Goal: Task Accomplishment & Management: Complete application form

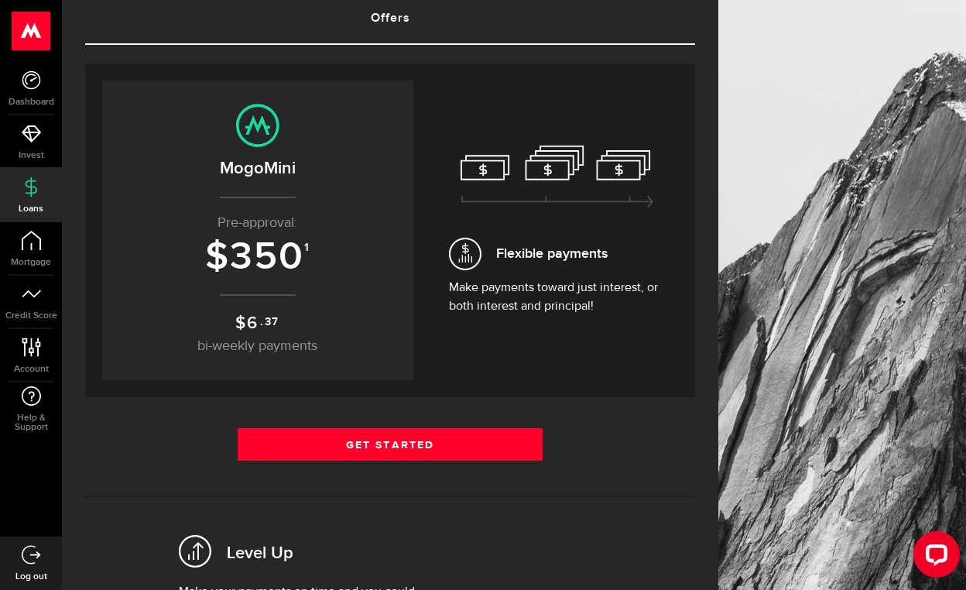
scroll to position [105, 0]
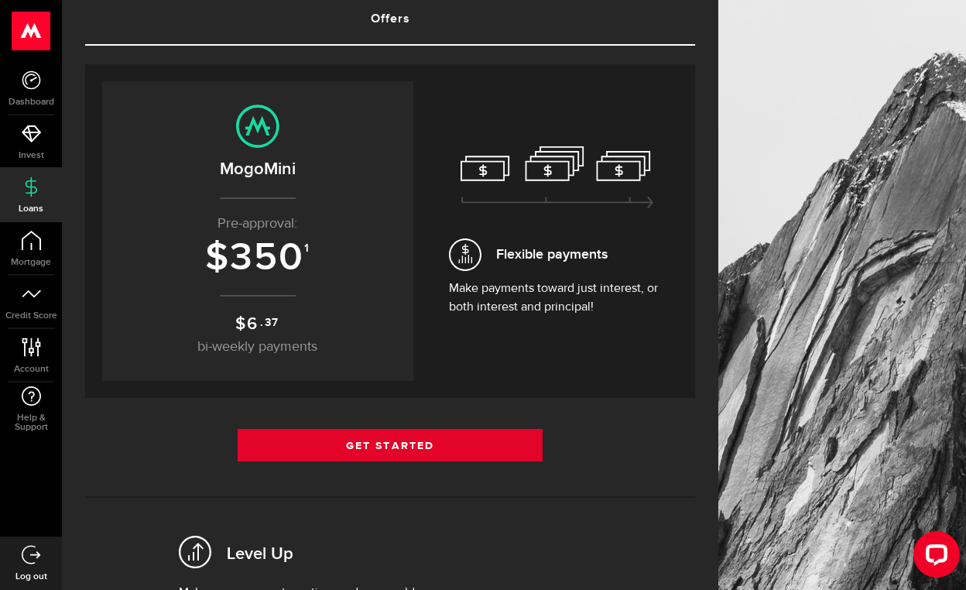
click at [403, 444] on link "Get Started" at bounding box center [390, 445] width 305 height 33
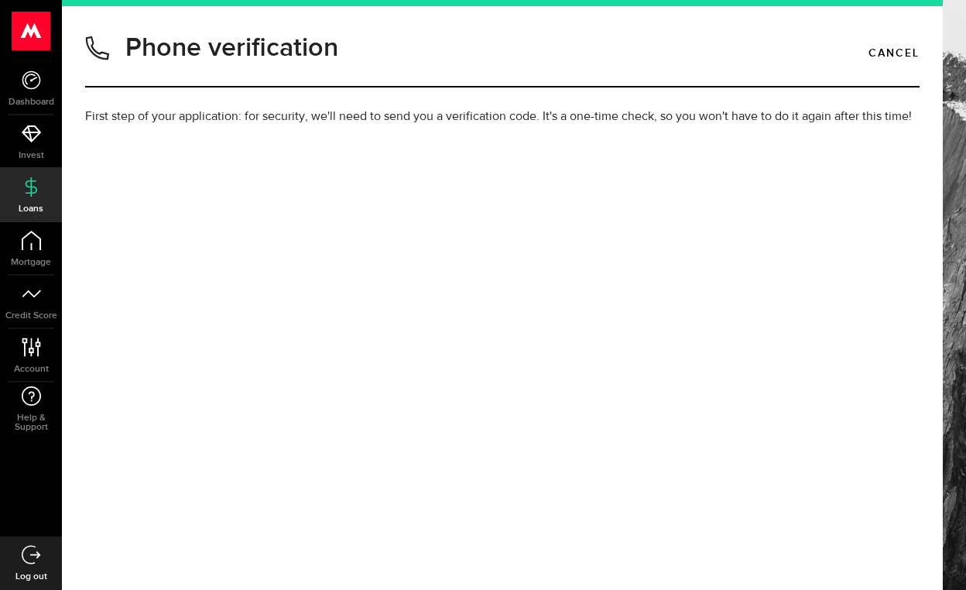
type input "2498789326"
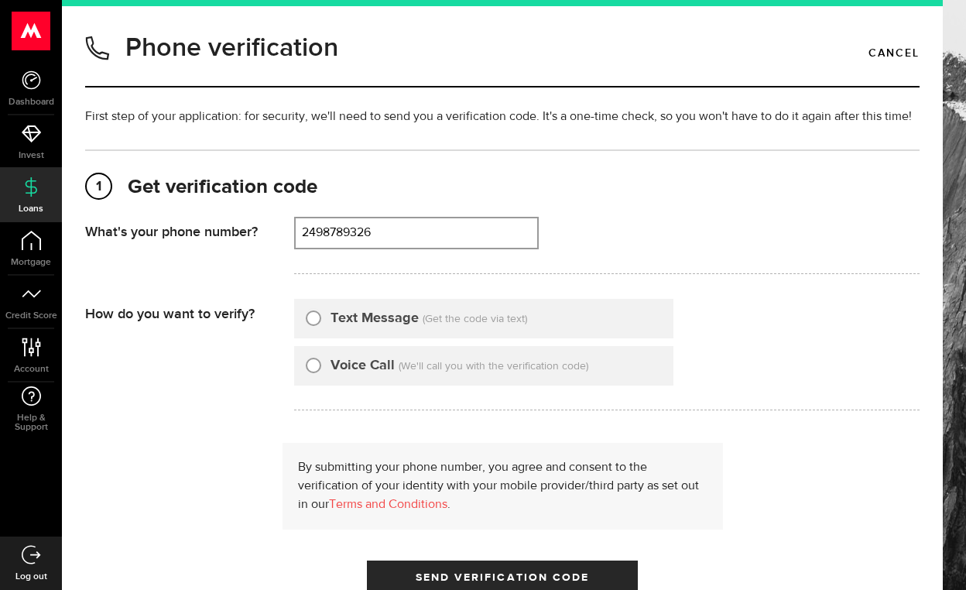
click at [316, 322] on input "Text Message" at bounding box center [313, 315] width 15 height 15
radio input "true"
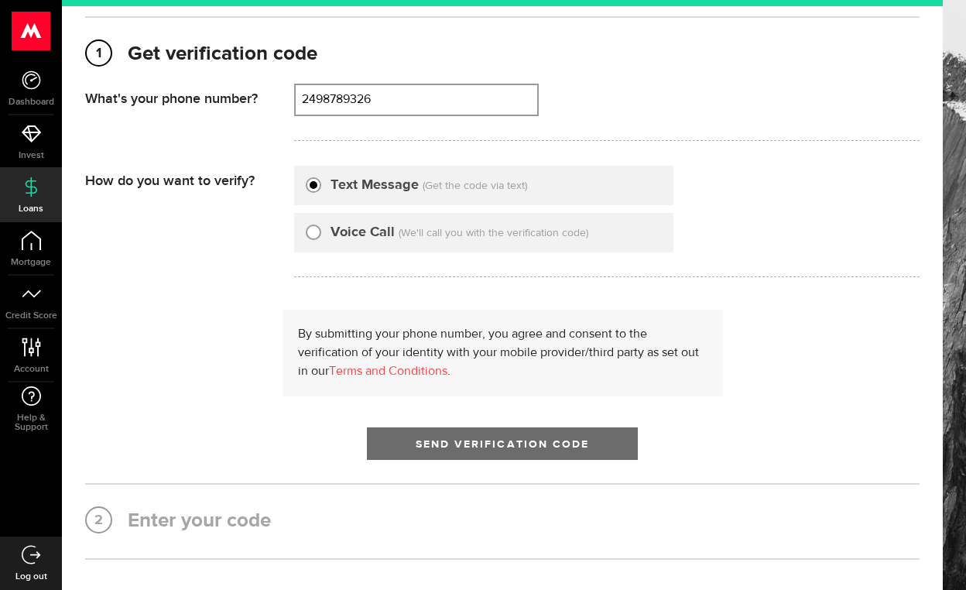
scroll to position [137, 0]
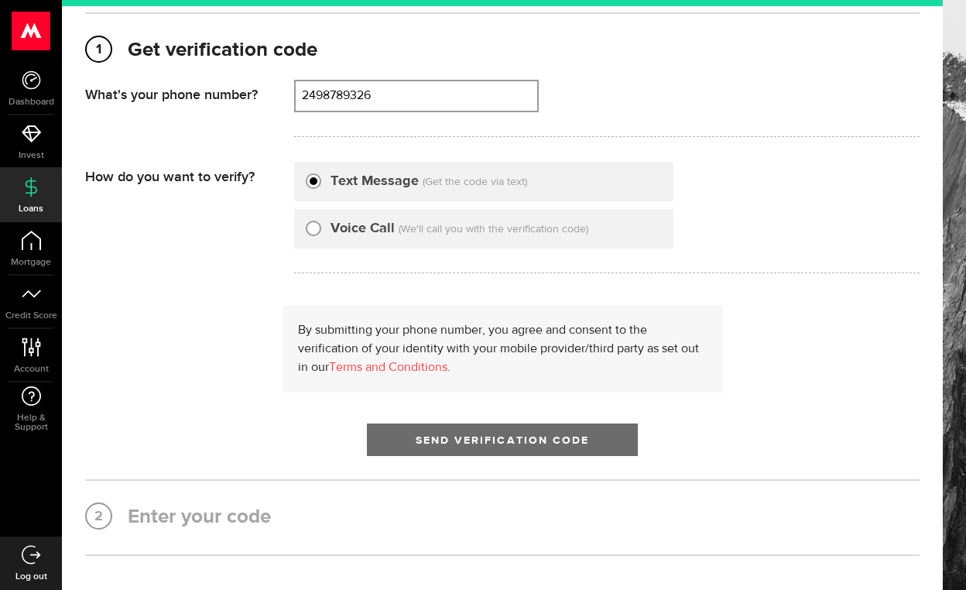
click at [441, 434] on button "Send Verification Code" at bounding box center [502, 440] width 271 height 33
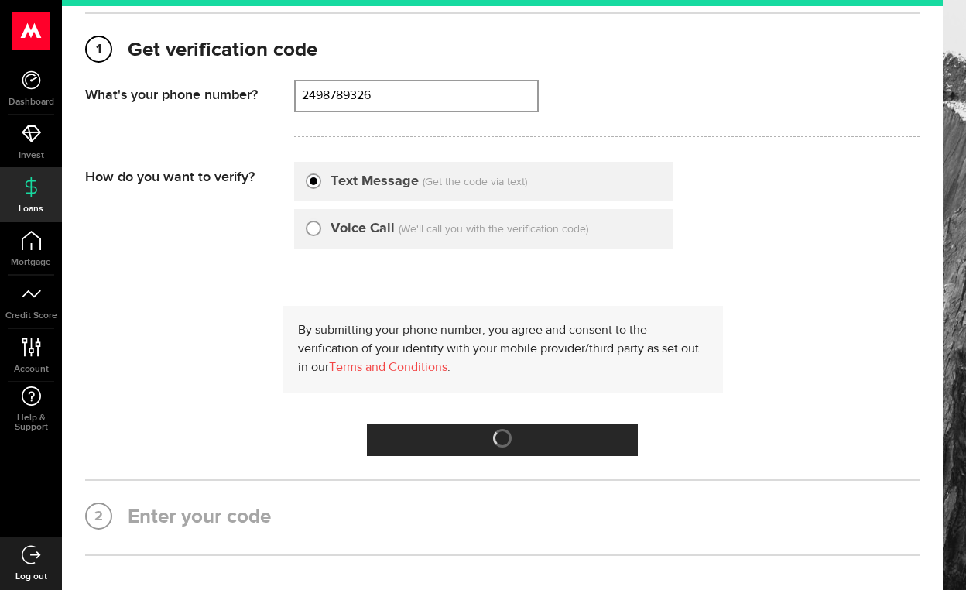
scroll to position [0, 0]
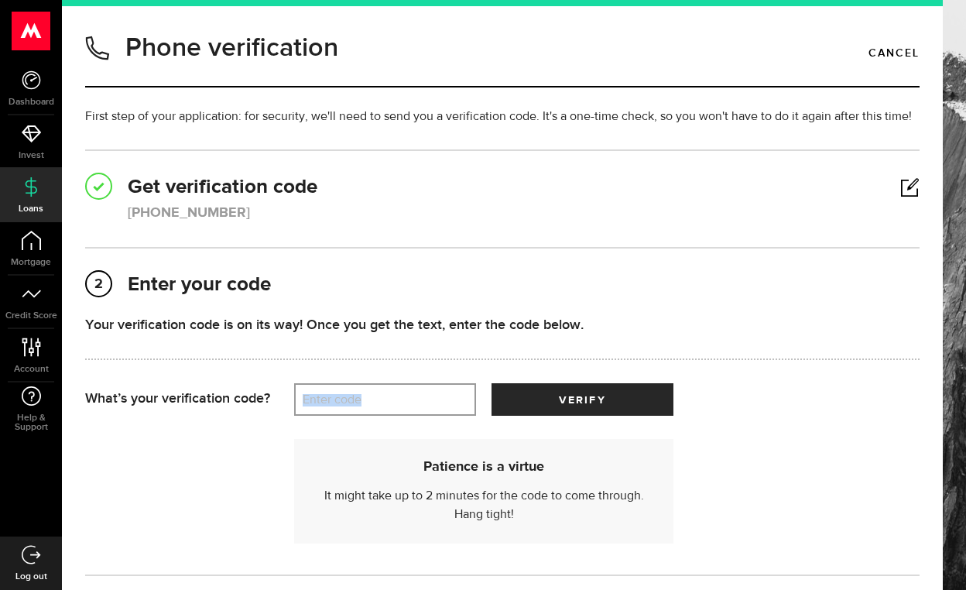
click at [398, 394] on label "Enter code" at bounding box center [385, 400] width 182 height 32
click at [398, 394] on input "Enter code" at bounding box center [385, 399] width 182 height 33
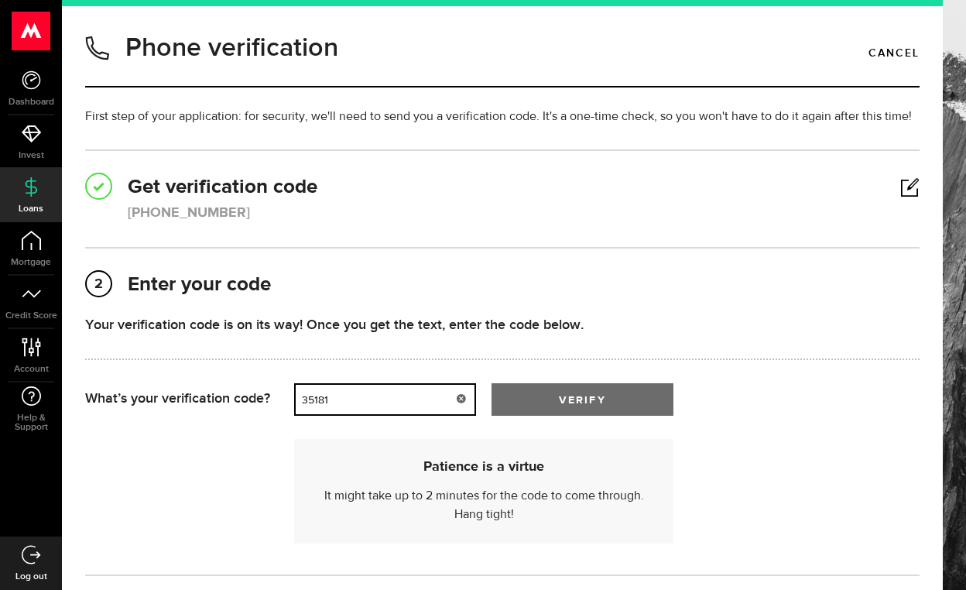
type input "35181"
click at [576, 407] on span "submit" at bounding box center [583, 403] width 24 height 24
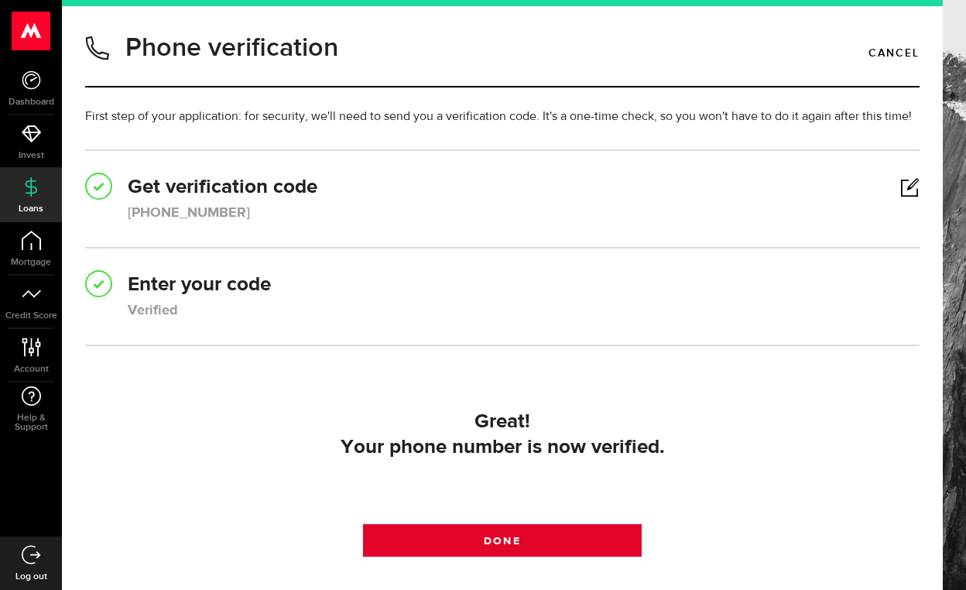
click at [527, 540] on link "Done" at bounding box center [502, 540] width 278 height 33
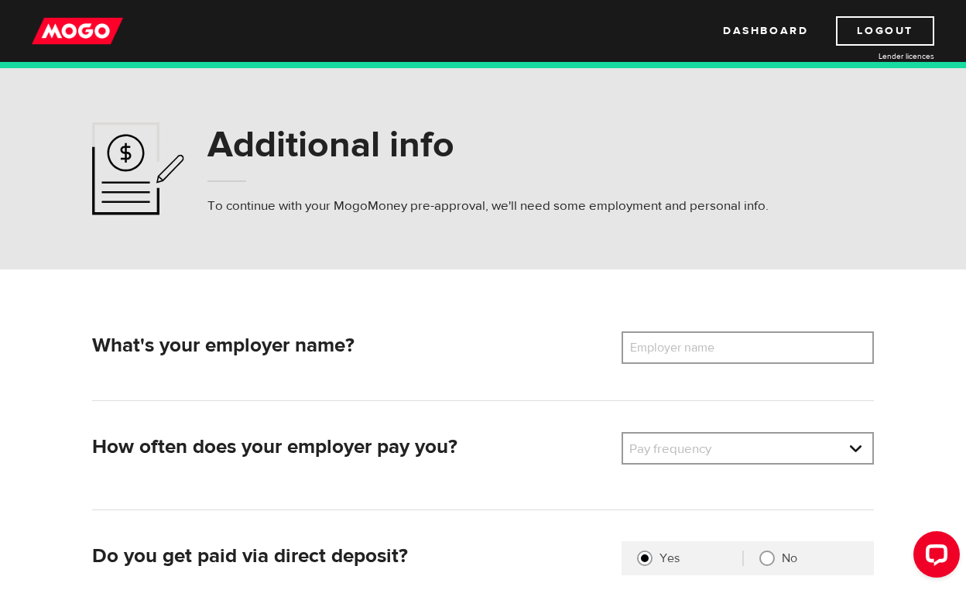
click at [671, 351] on label "Employer name" at bounding box center [684, 347] width 125 height 33
click at [671, 351] on input "Employer name" at bounding box center [748, 347] width 252 height 33
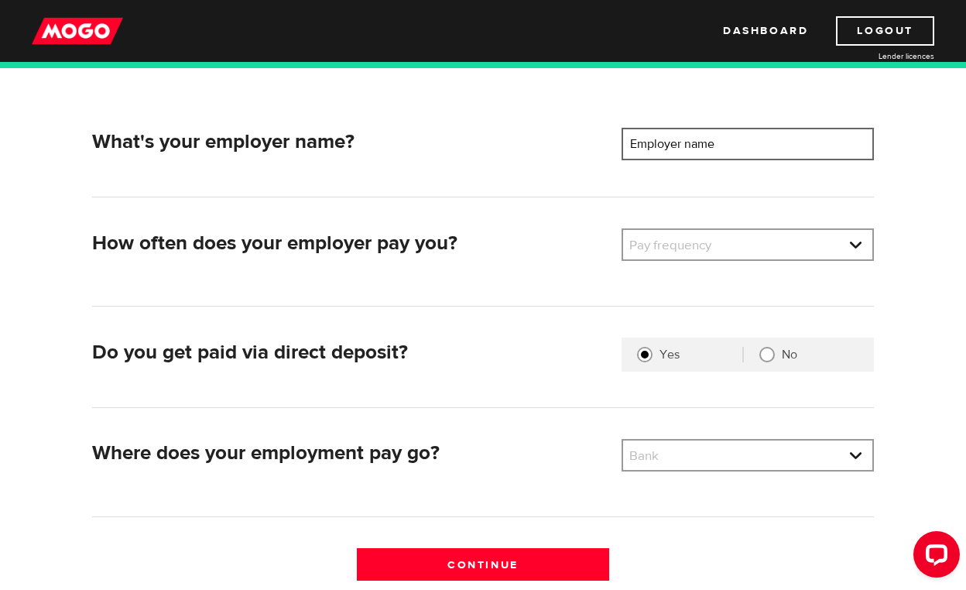
scroll to position [204, 0]
click at [717, 242] on link at bounding box center [747, 243] width 249 height 29
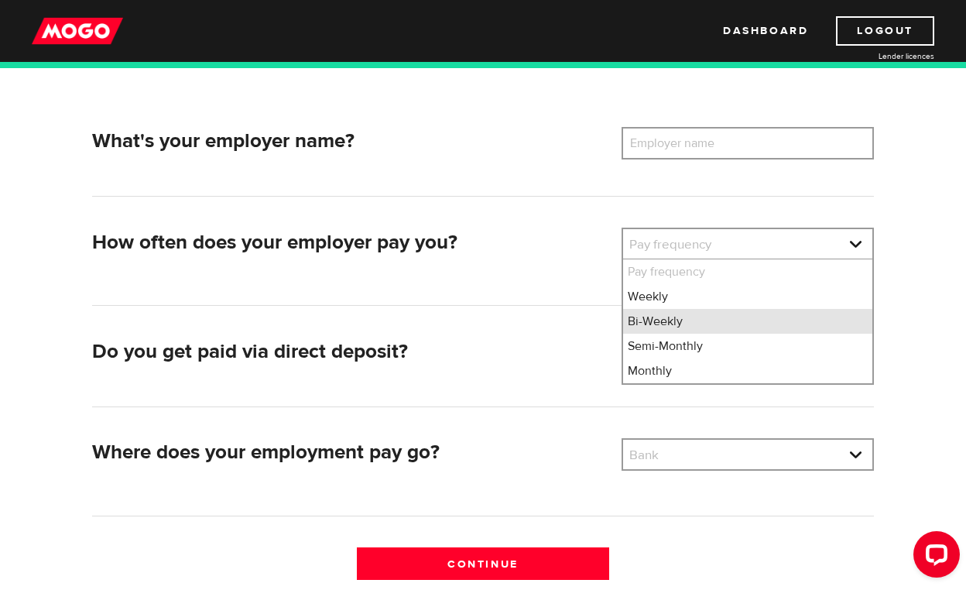
click at [645, 326] on li "Bi-Weekly" at bounding box center [747, 321] width 249 height 25
select select "2"
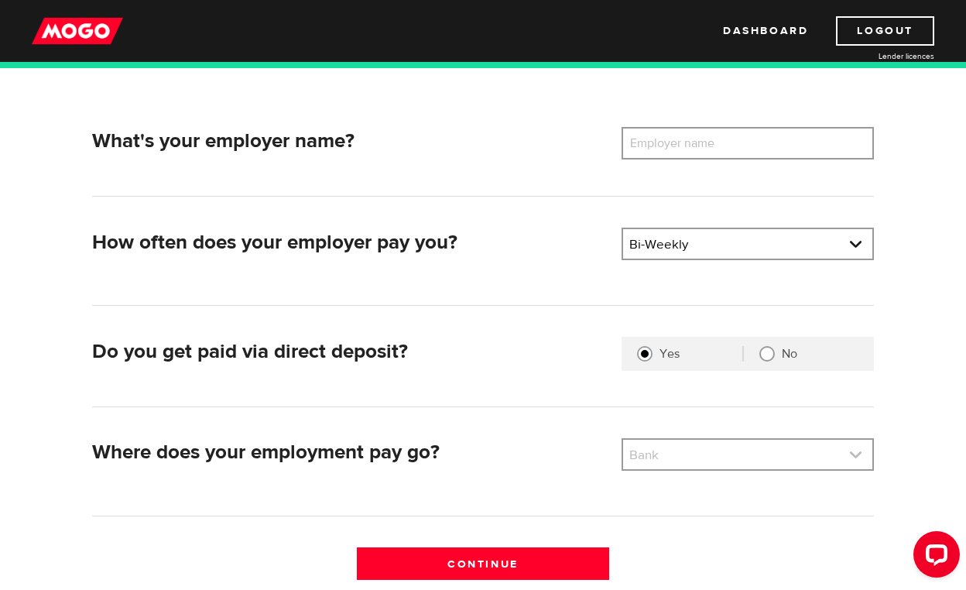
click at [693, 449] on link at bounding box center [747, 454] width 249 height 29
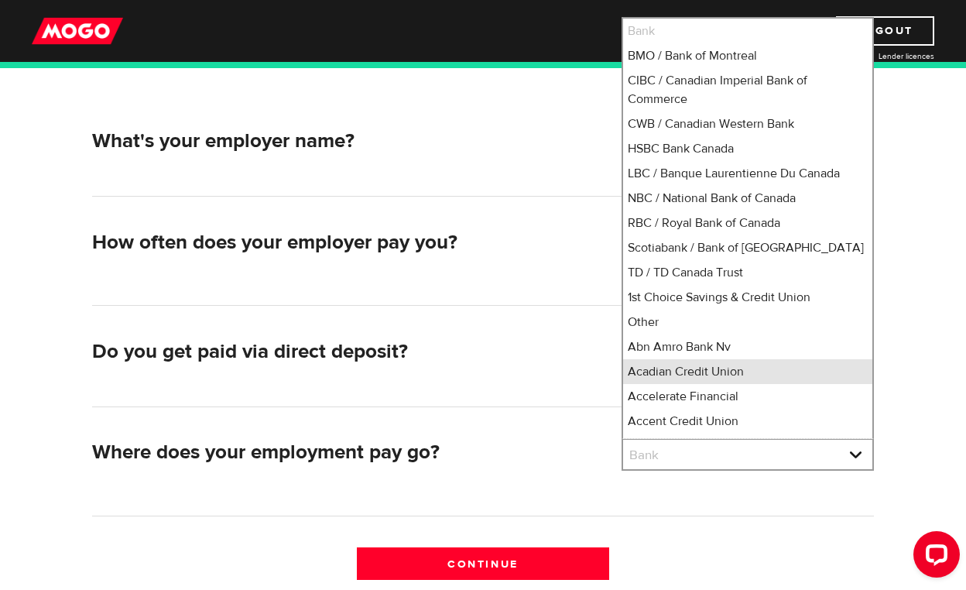
scroll to position [20, 0]
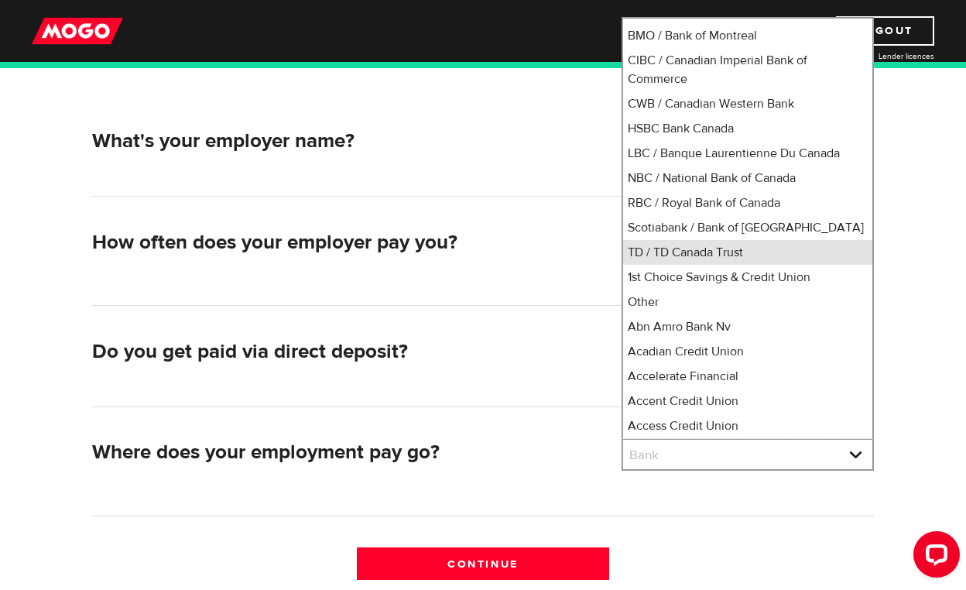
click at [720, 253] on li "TD / TD Canada Trust" at bounding box center [747, 252] width 249 height 25
select select "9"
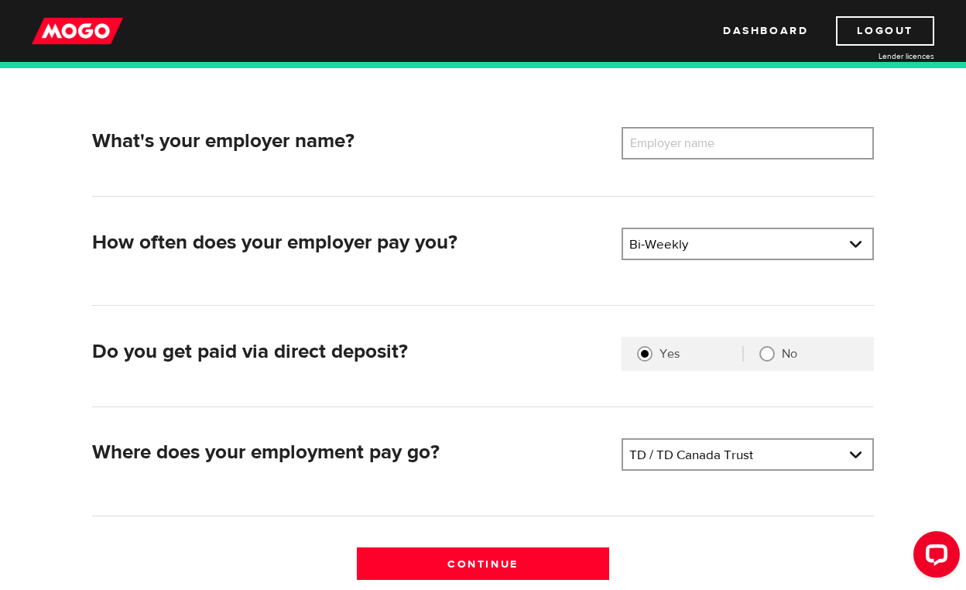
click at [707, 141] on label "Employer name" at bounding box center [684, 143] width 125 height 33
click at [707, 141] on input "Employer name" at bounding box center [748, 143] width 252 height 33
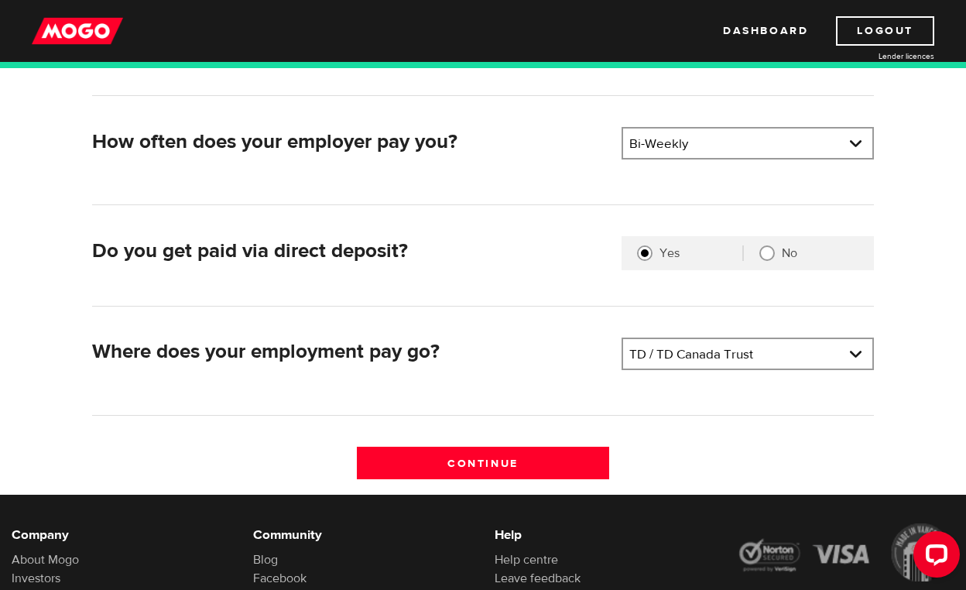
scroll to position [324, 0]
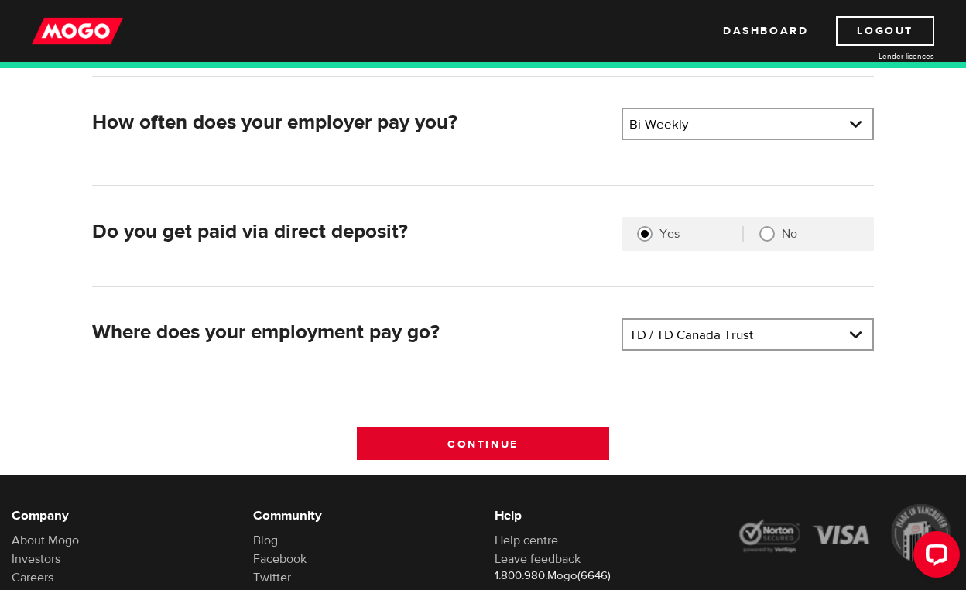
type input "Cousin Vinnys"
click at [547, 446] on input "Continue" at bounding box center [483, 443] width 252 height 33
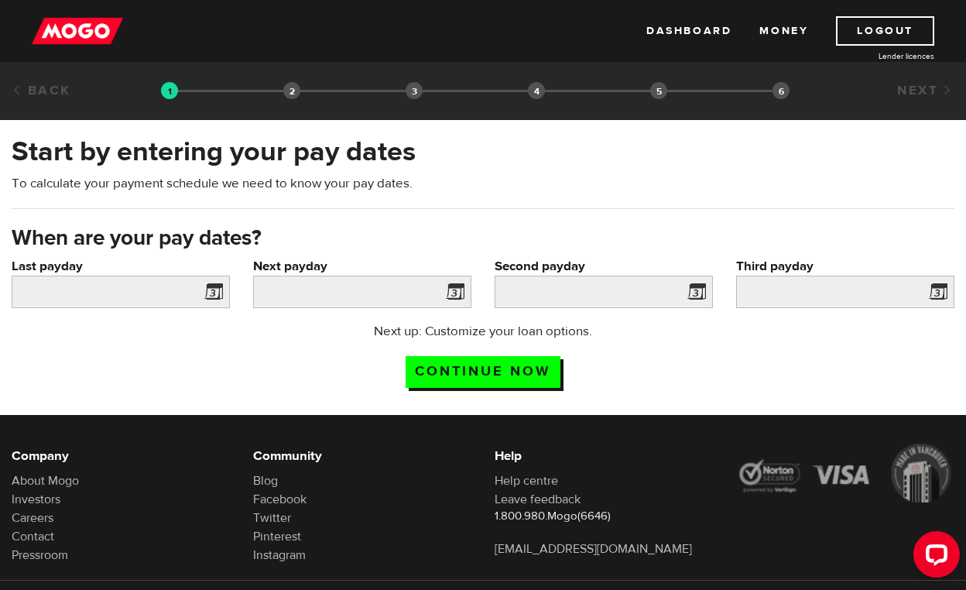
click at [212, 295] on span at bounding box center [210, 294] width 23 height 25
click at [462, 297] on span at bounding box center [452, 294] width 23 height 25
click at [460, 293] on span at bounding box center [452, 294] width 23 height 25
click at [209, 290] on span at bounding box center [210, 294] width 23 height 25
click at [218, 293] on span at bounding box center [210, 294] width 23 height 25
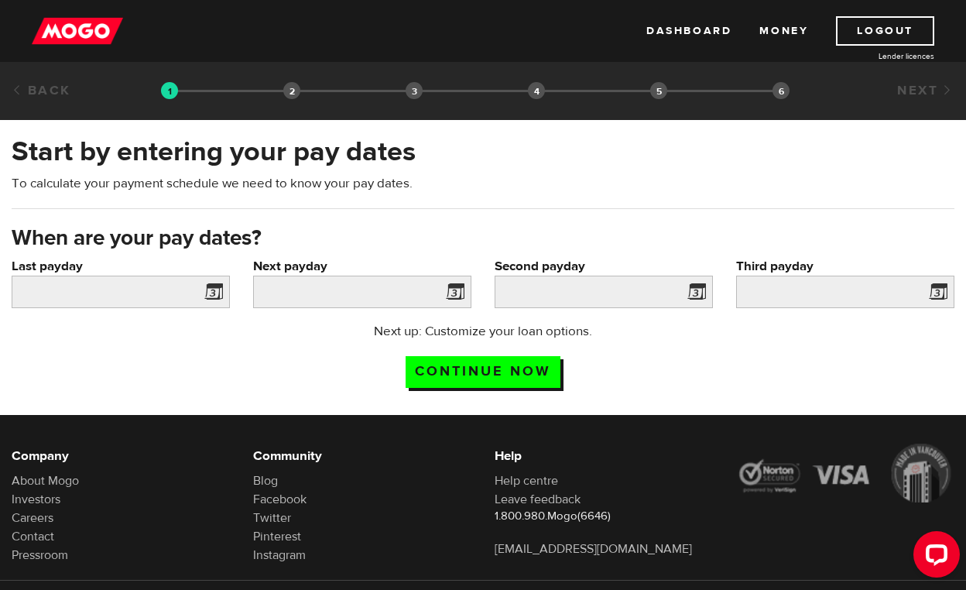
click at [217, 290] on span at bounding box center [210, 294] width 23 height 25
click at [448, 298] on span at bounding box center [452, 294] width 23 height 25
click at [457, 286] on span at bounding box center [452, 294] width 23 height 25
click at [453, 368] on input "Continue now" at bounding box center [483, 372] width 155 height 32
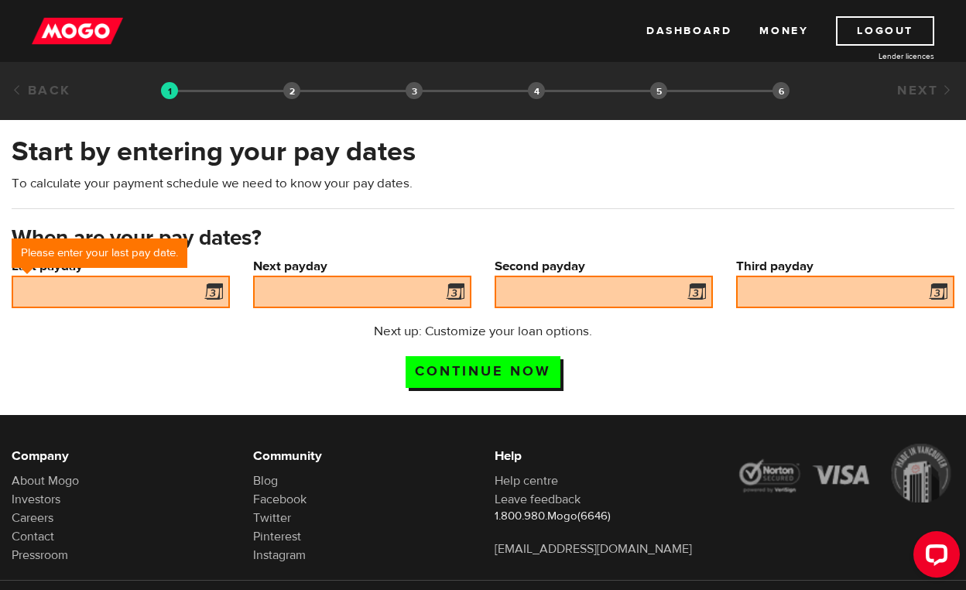
click at [217, 293] on span at bounding box center [210, 294] width 23 height 25
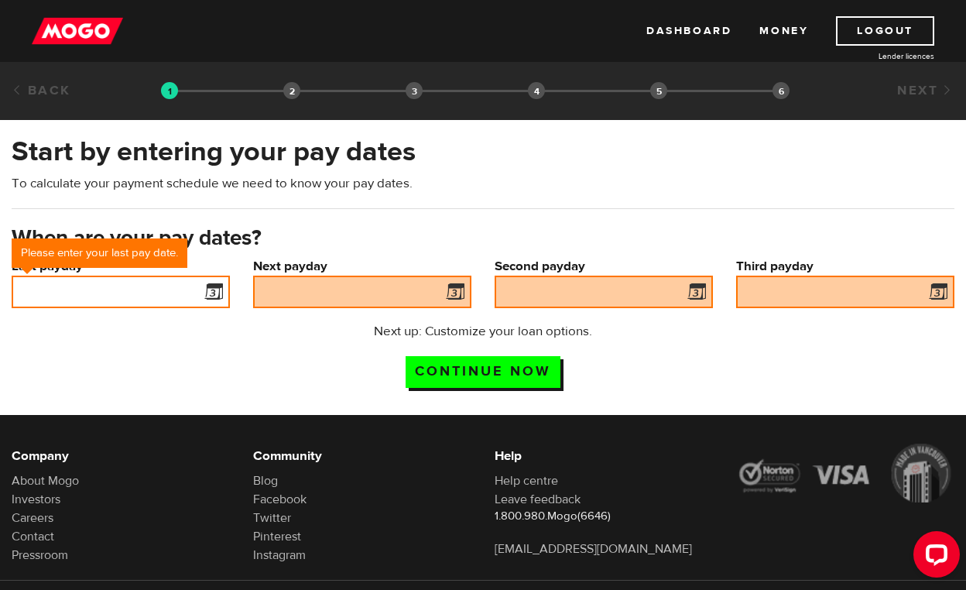
click at [198, 293] on input "Last payday" at bounding box center [121, 292] width 218 height 33
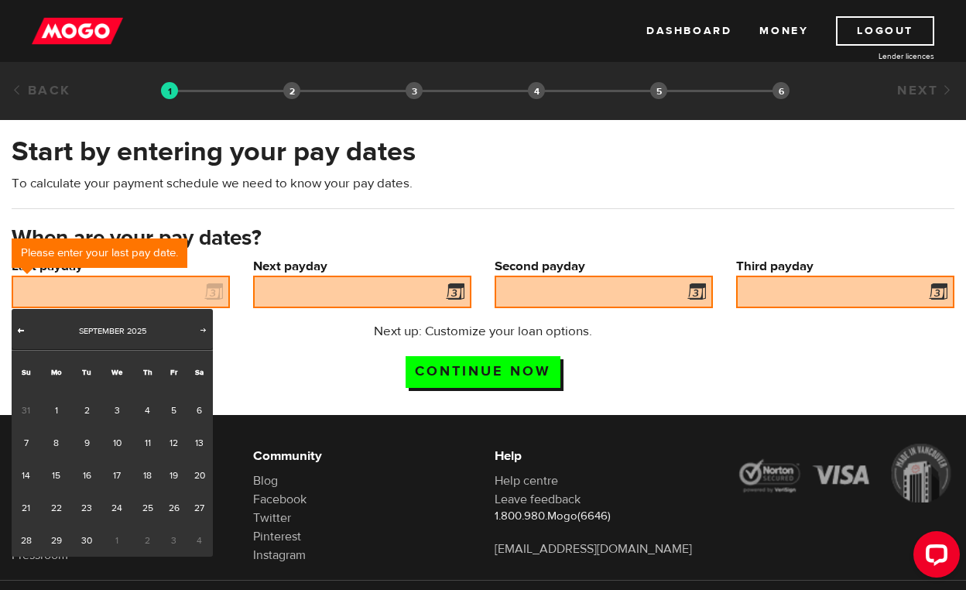
click at [23, 334] on span "Prev" at bounding box center [21, 330] width 12 height 12
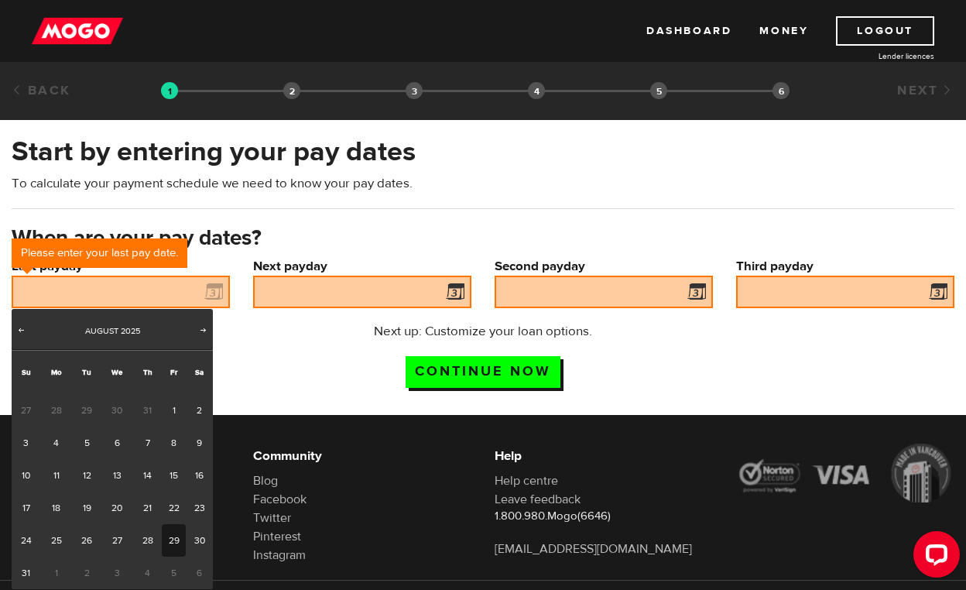
click at [174, 546] on link "29" at bounding box center [174, 540] width 24 height 33
type input "2025/08/29"
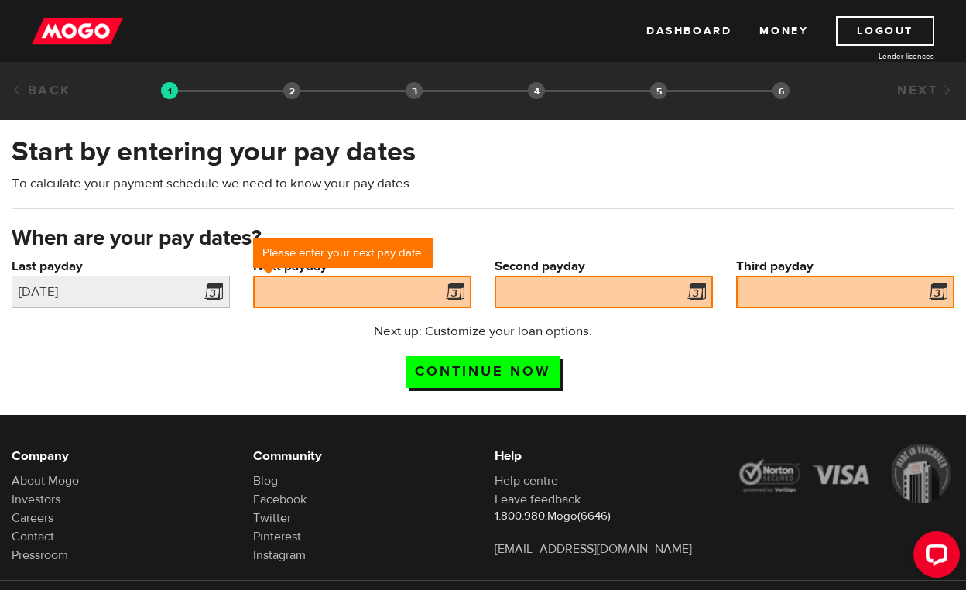
click at [455, 295] on span at bounding box center [452, 294] width 23 height 25
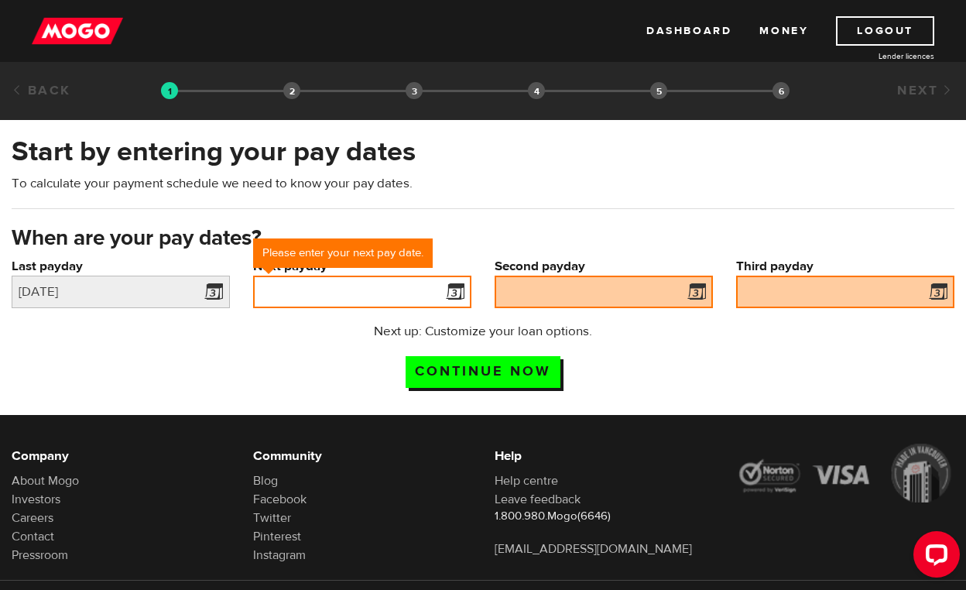
click at [405, 294] on input "Next payday" at bounding box center [362, 292] width 218 height 33
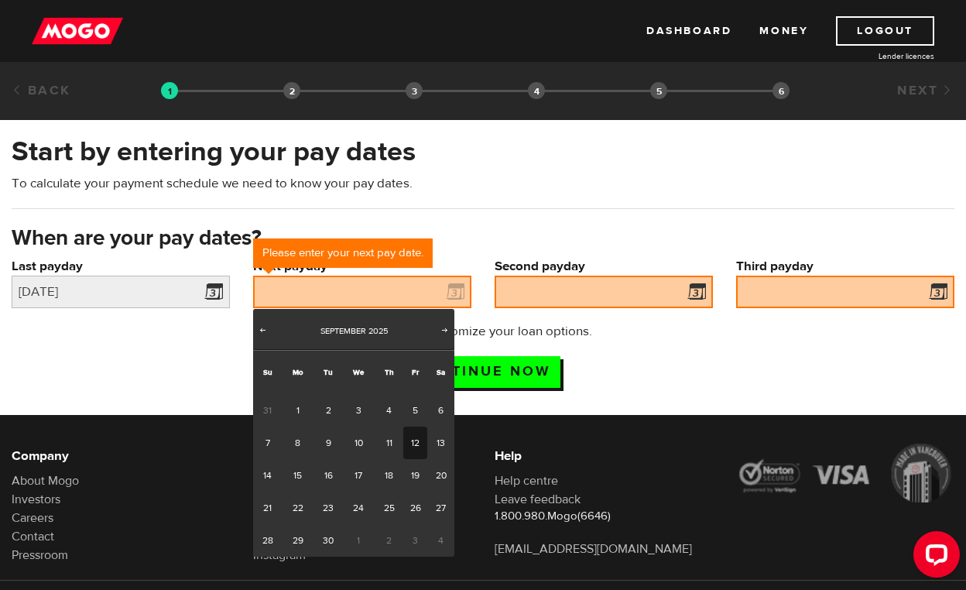
click at [411, 427] on link "12" at bounding box center [415, 443] width 24 height 33
type input "2025/09/12"
type input "2025/9/26"
type input "2025/10/10"
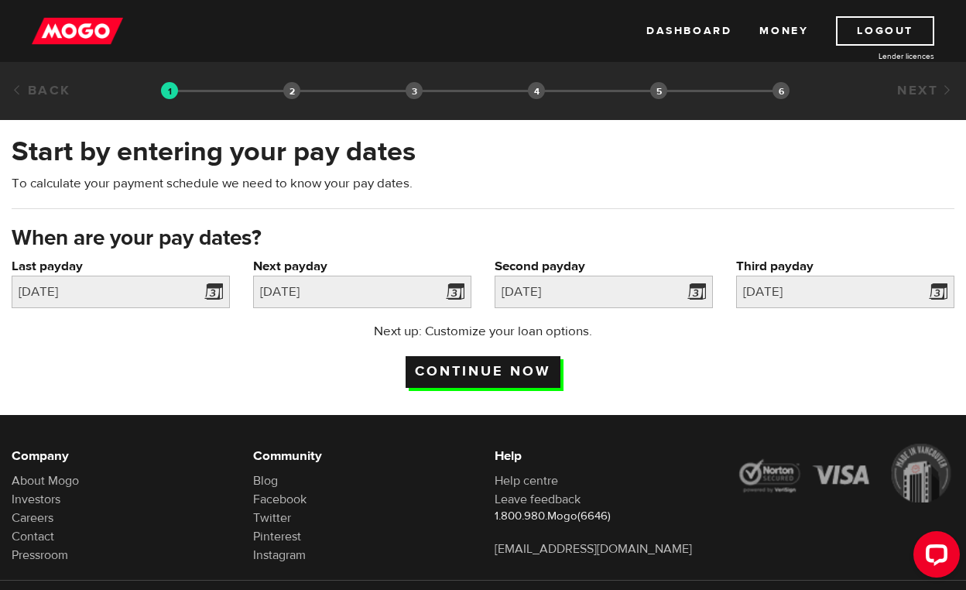
click at [526, 377] on input "Continue now" at bounding box center [483, 372] width 155 height 32
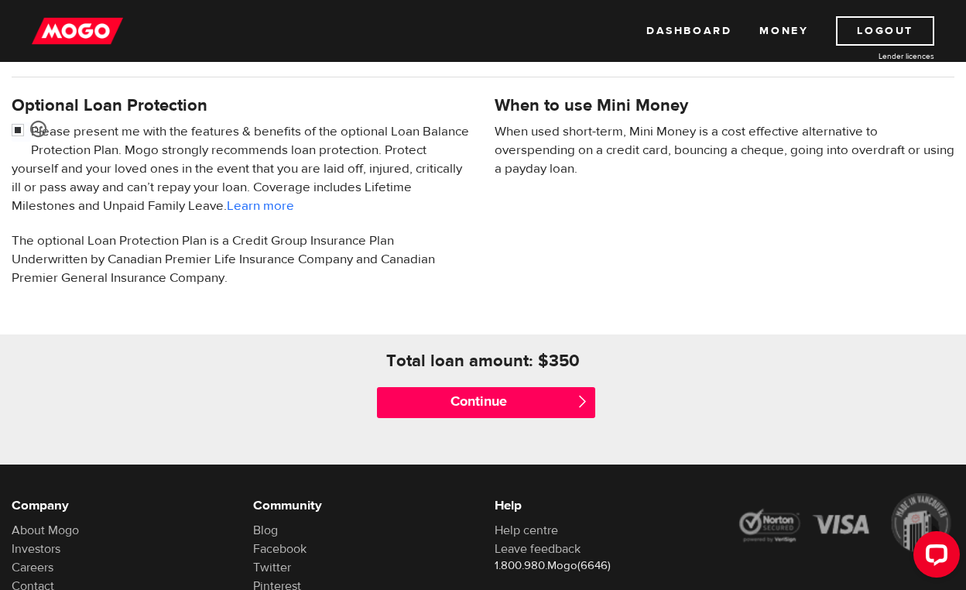
scroll to position [501, 0]
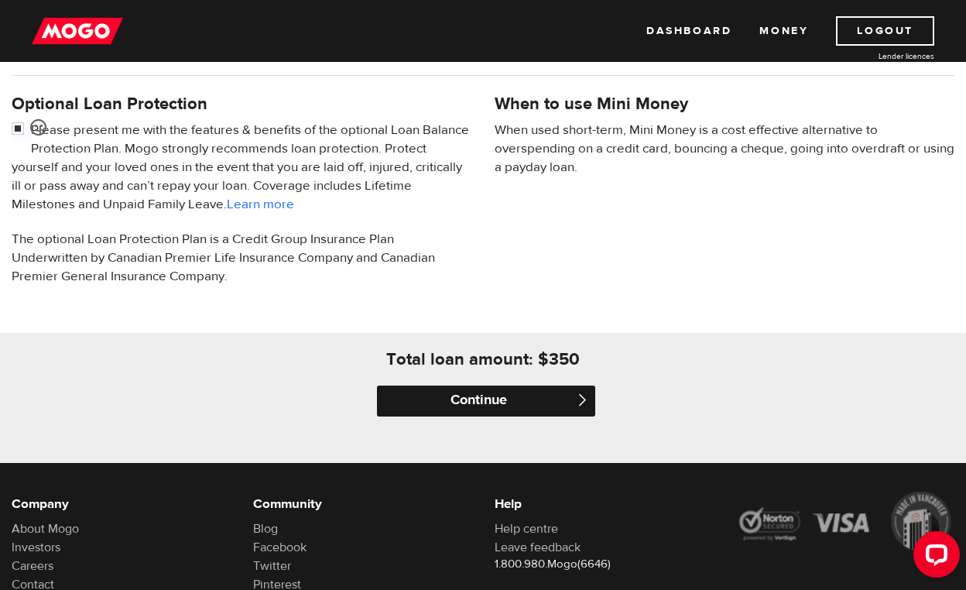
click at [517, 405] on input "Continue" at bounding box center [486, 401] width 218 height 31
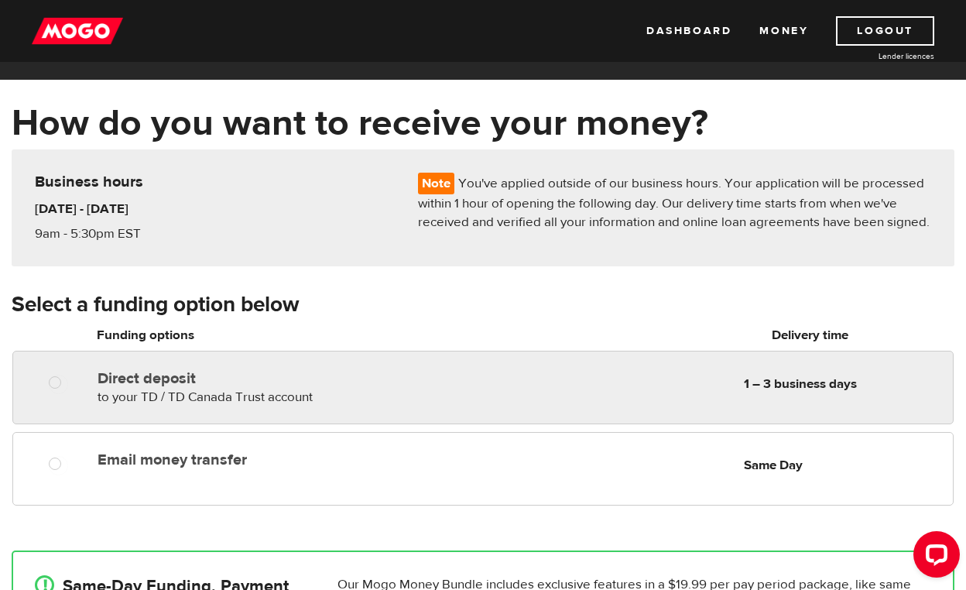
scroll to position [50, 0]
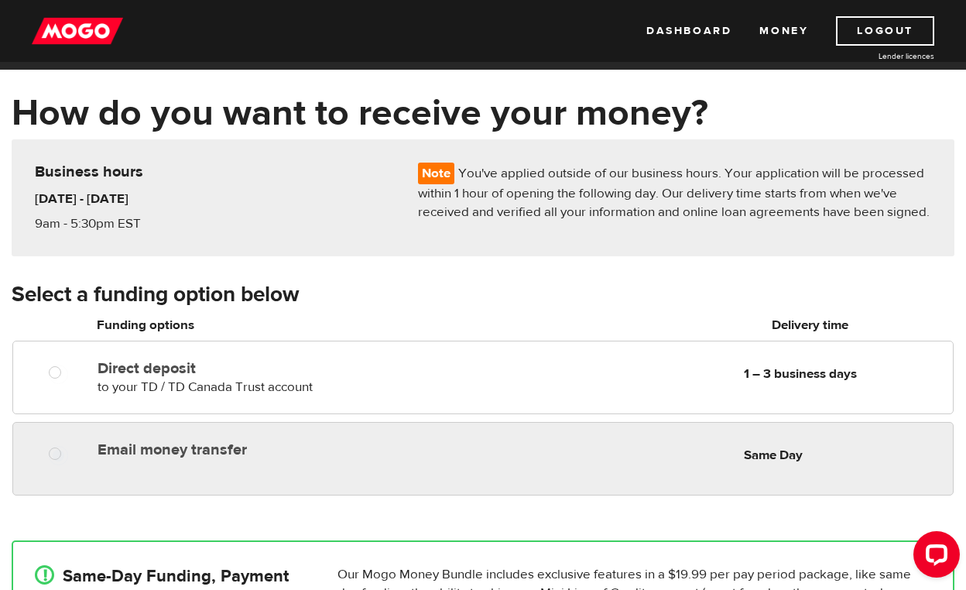
radio input "true"
click at [46, 458] on div at bounding box center [60, 455] width 91 height 19
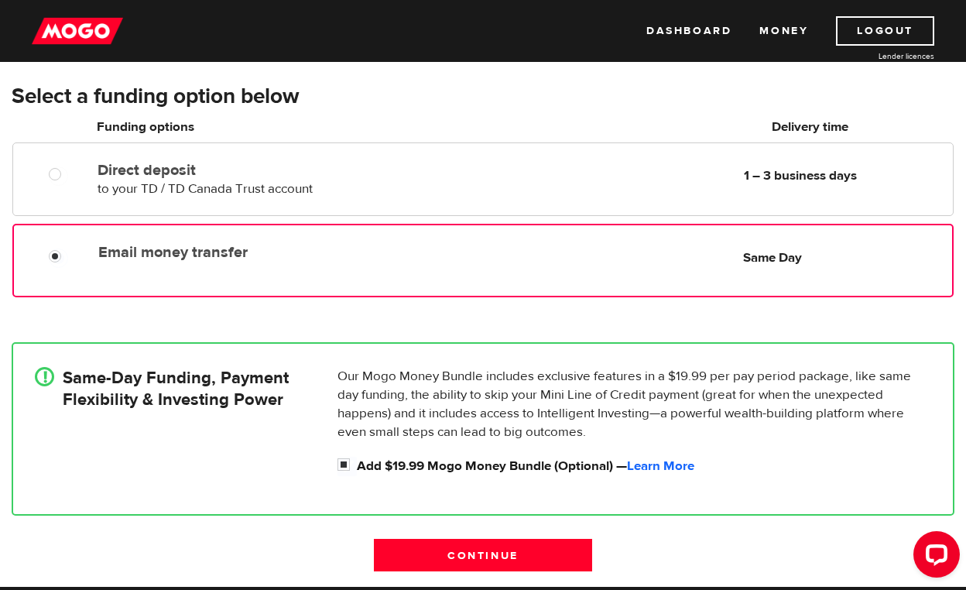
scroll to position [250, 0]
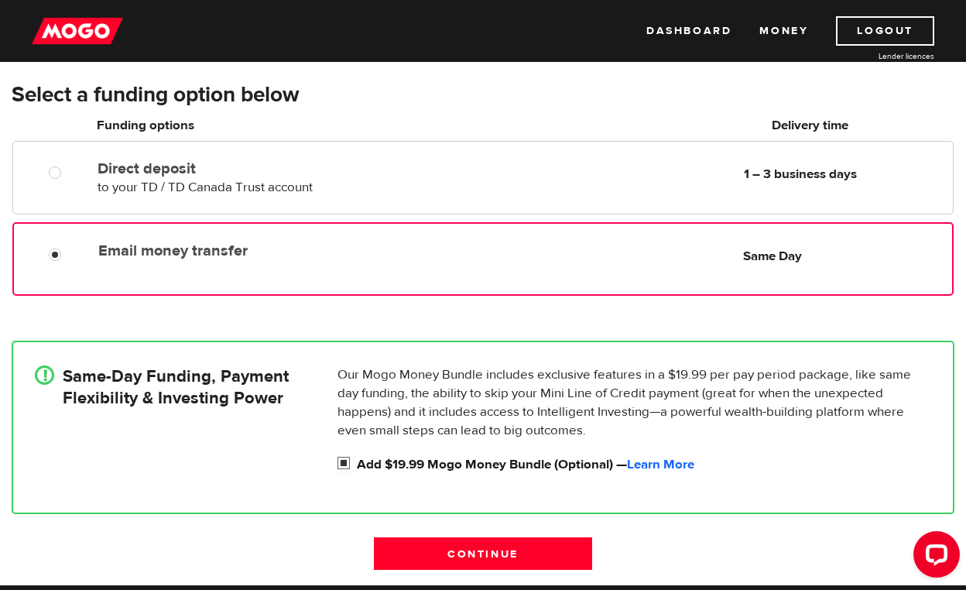
click at [344, 465] on input "Add $19.99 Mogo Money Bundle (Optional) — Learn More" at bounding box center [347, 464] width 19 height 19
checkbox input "false"
radio input "false"
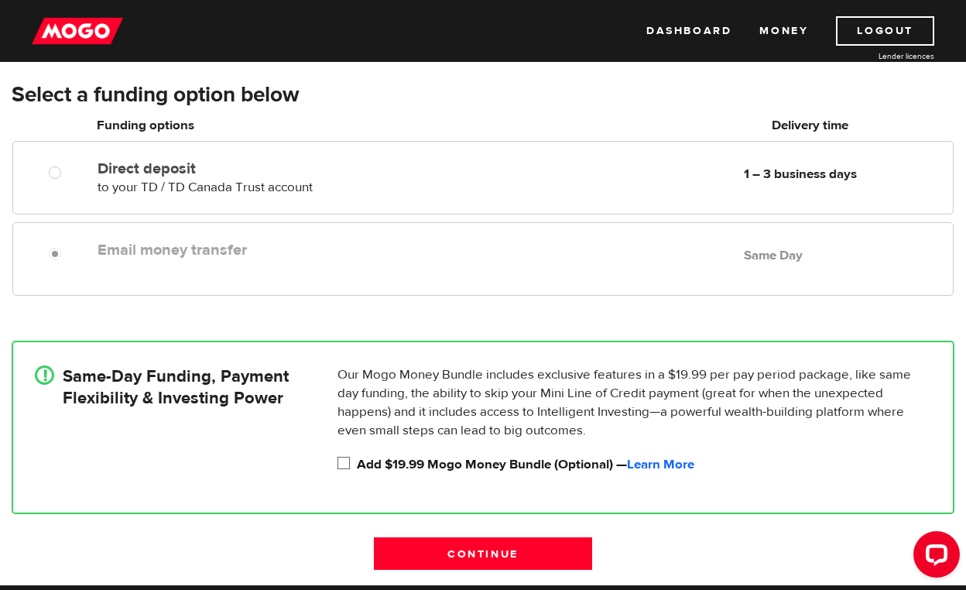
click at [345, 465] on input "Add $19.99 Mogo Money Bundle (Optional) — Learn More" at bounding box center [347, 464] width 19 height 19
checkbox input "true"
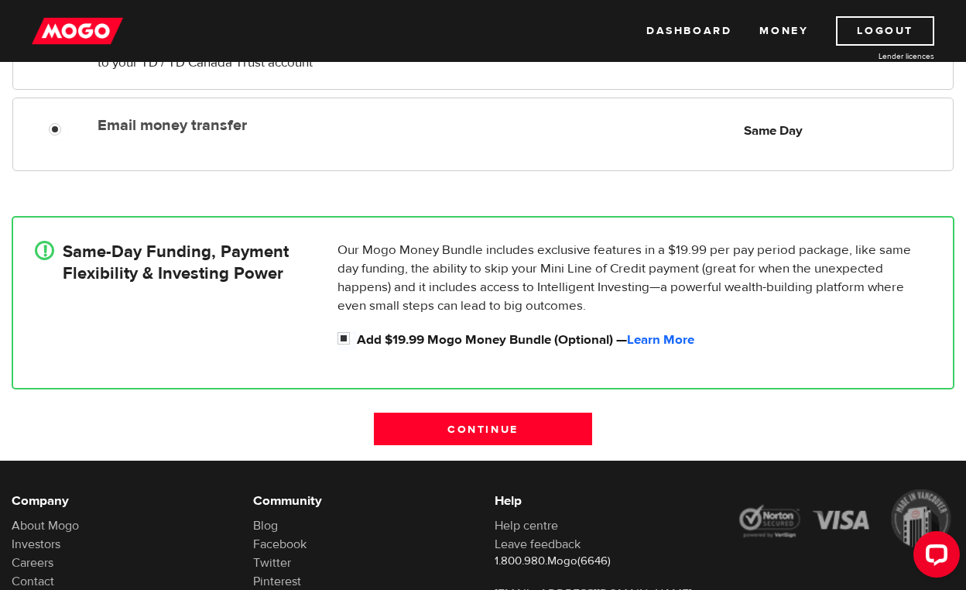
scroll to position [375, 1]
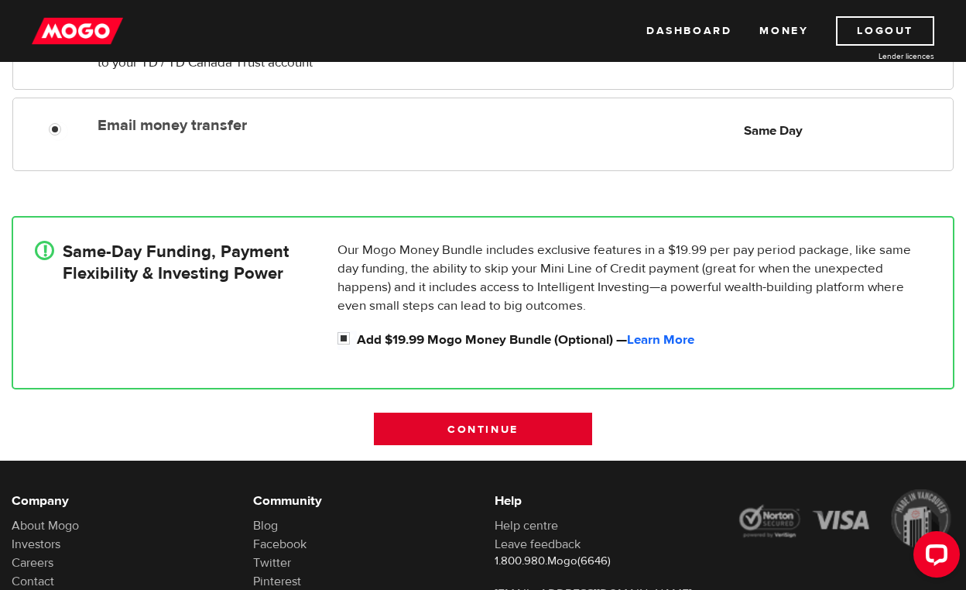
click at [406, 430] on input "Continue" at bounding box center [483, 429] width 218 height 33
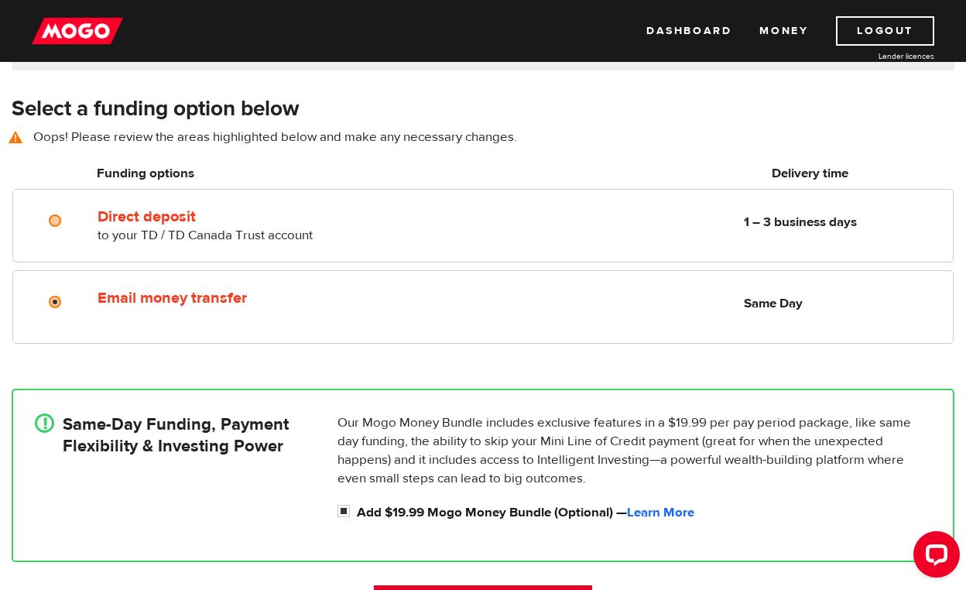
scroll to position [216, 0]
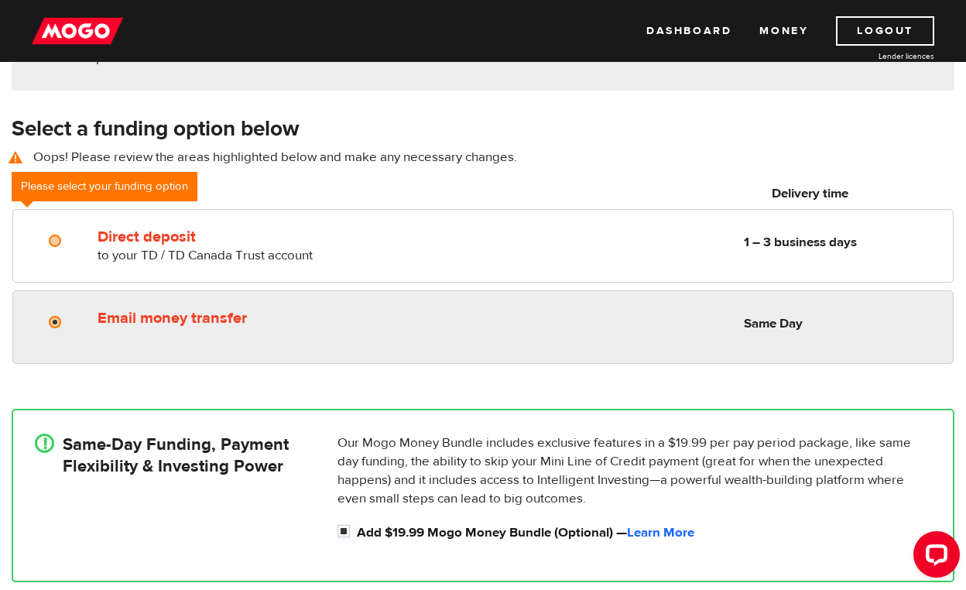
radio input "true"
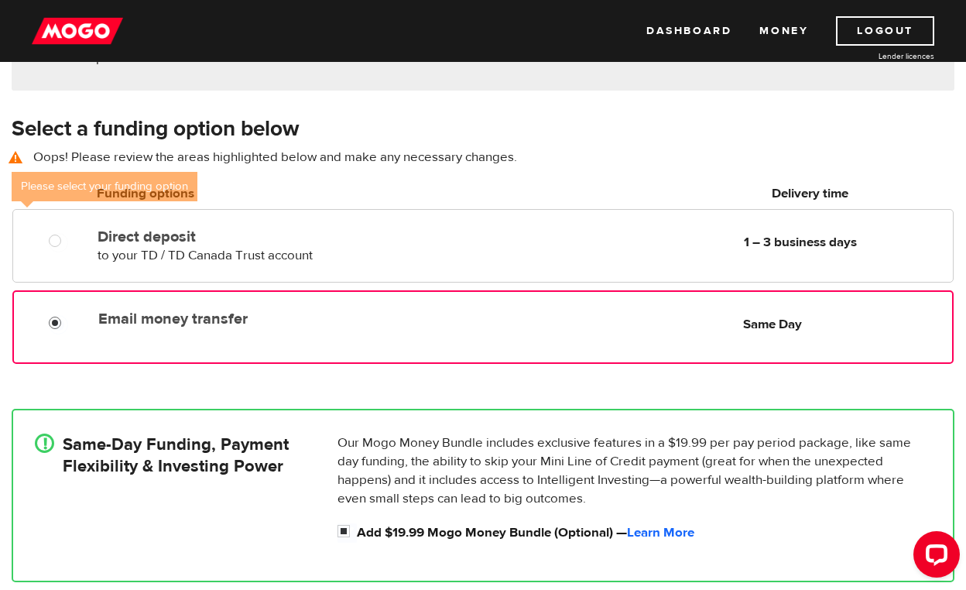
click at [58, 323] on input "Email money transfer" at bounding box center [58, 324] width 19 height 19
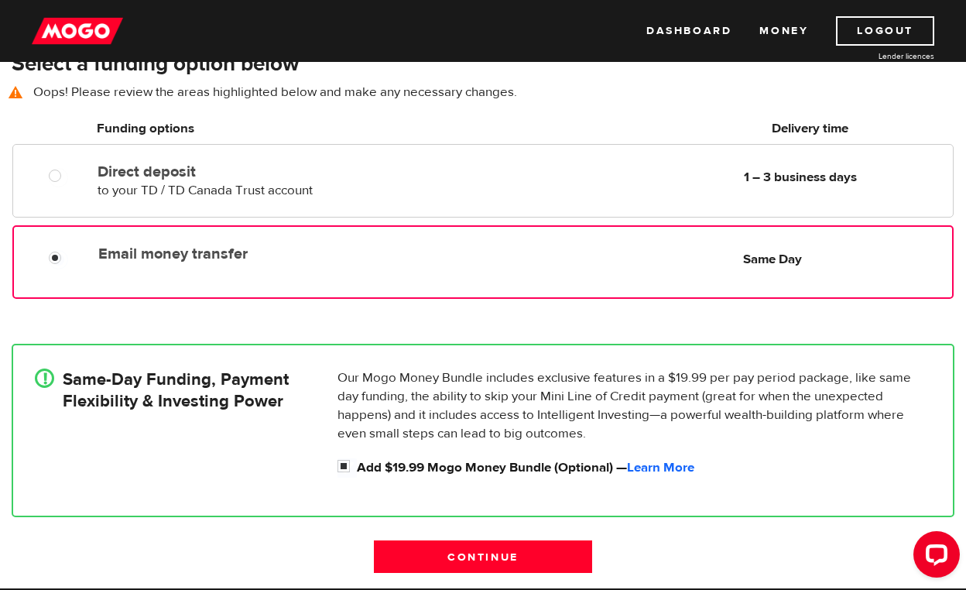
scroll to position [284, 0]
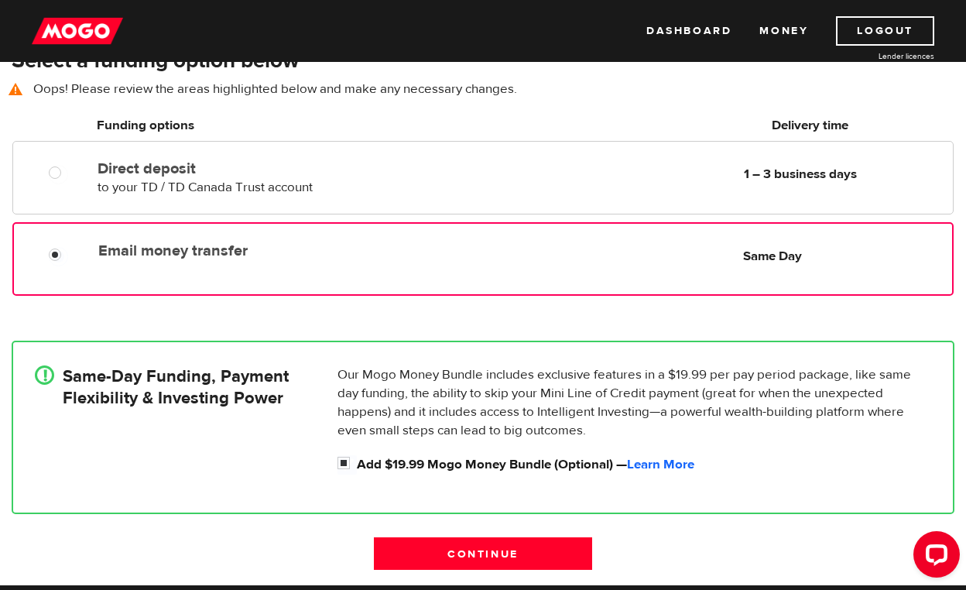
click at [285, 241] on div "Email money transfer Delivery in Same Day" at bounding box center [271, 247] width 359 height 25
click at [282, 248] on label "Email money transfer" at bounding box center [271, 251] width 346 height 19
click at [68, 248] on input "Email money transfer" at bounding box center [58, 256] width 19 height 19
click at [282, 248] on label "Email money transfer" at bounding box center [271, 251] width 346 height 19
click at [68, 248] on input "Email money transfer" at bounding box center [58, 256] width 19 height 19
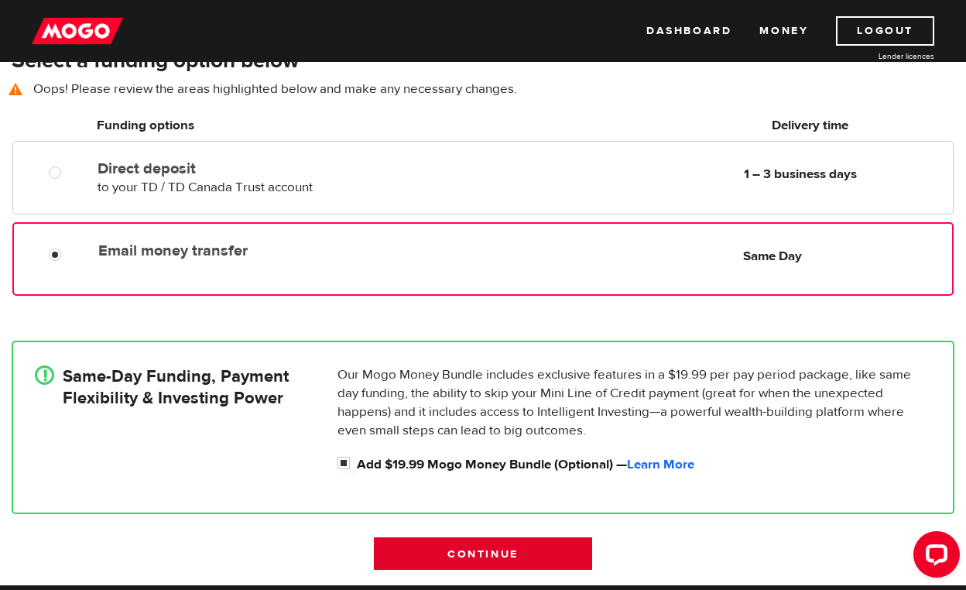
click at [466, 545] on input "Continue" at bounding box center [483, 553] width 218 height 33
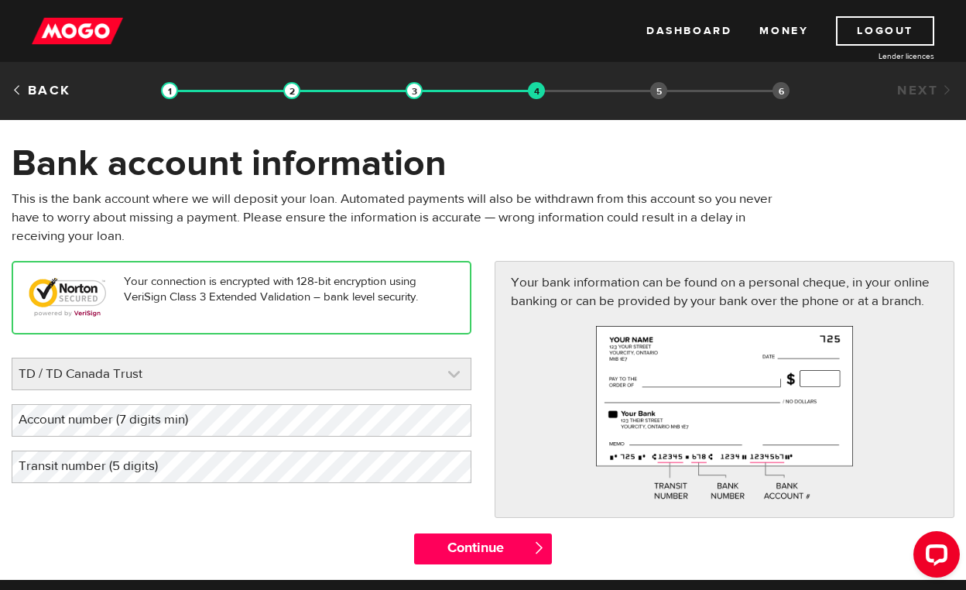
click at [345, 374] on link at bounding box center [241, 374] width 458 height 31
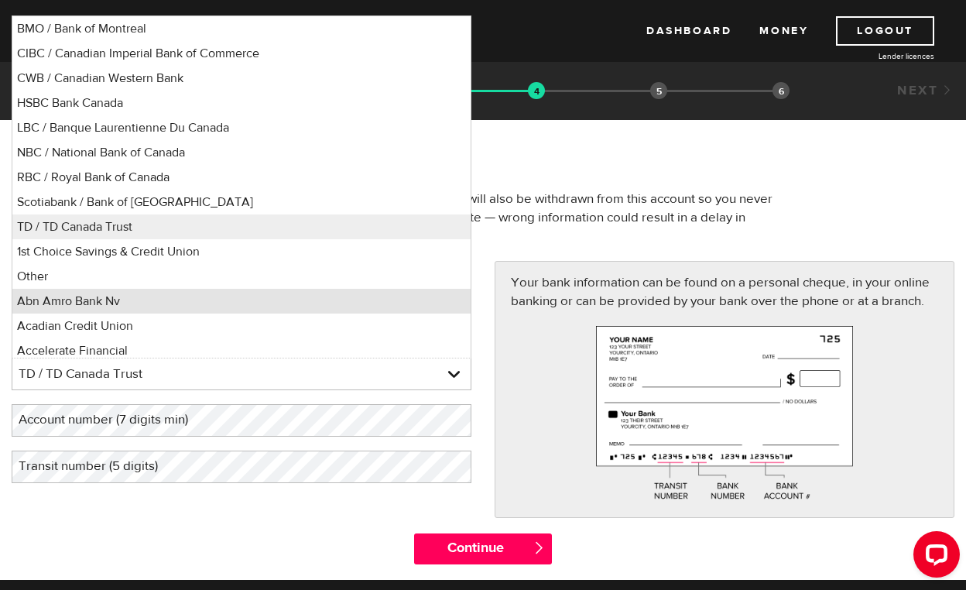
scroll to position [5, 0]
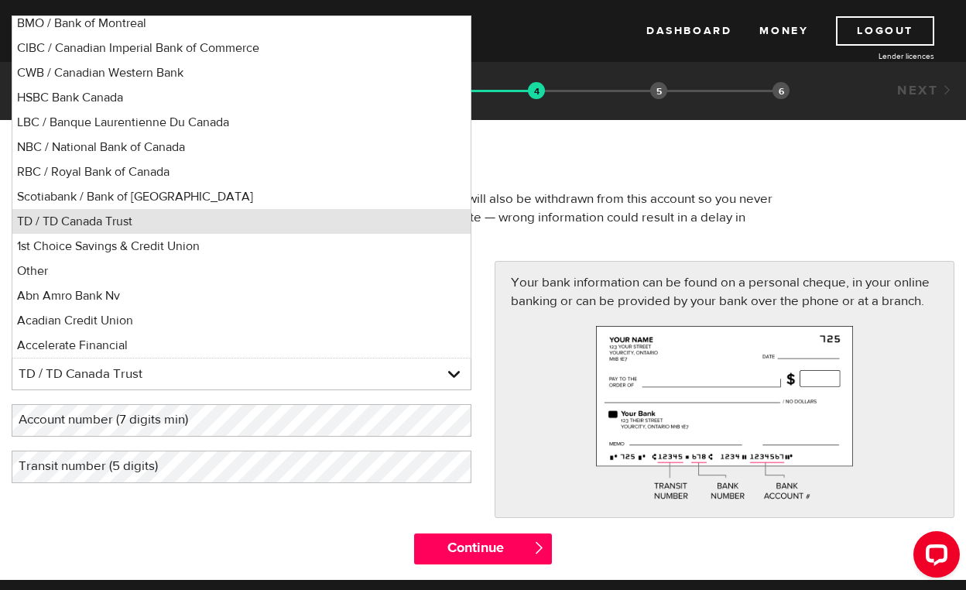
click at [319, 222] on li "TD / TD Canada Trust" at bounding box center [241, 221] width 458 height 25
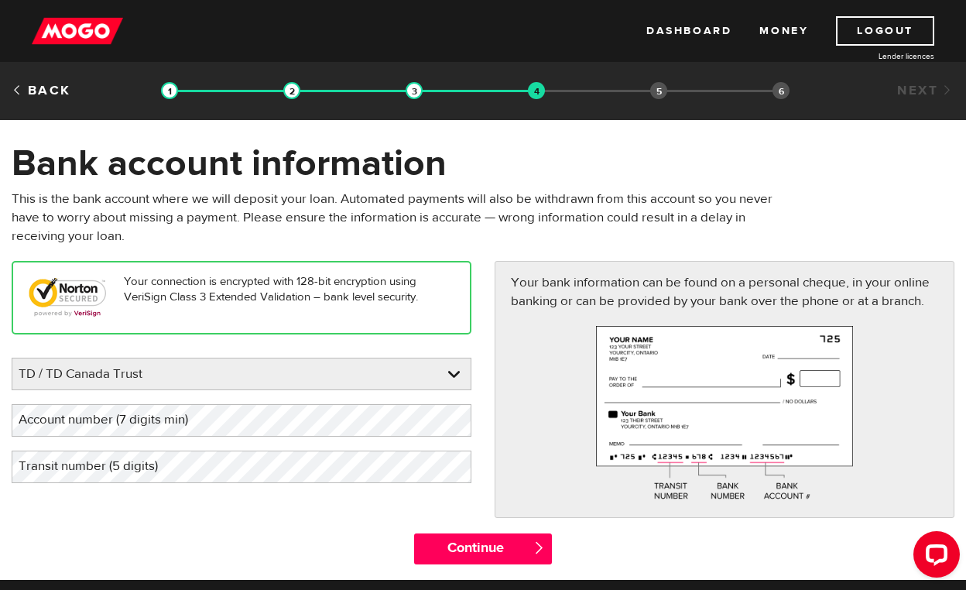
click at [155, 421] on label "Account number (7 digits min)" at bounding box center [116, 420] width 208 height 32
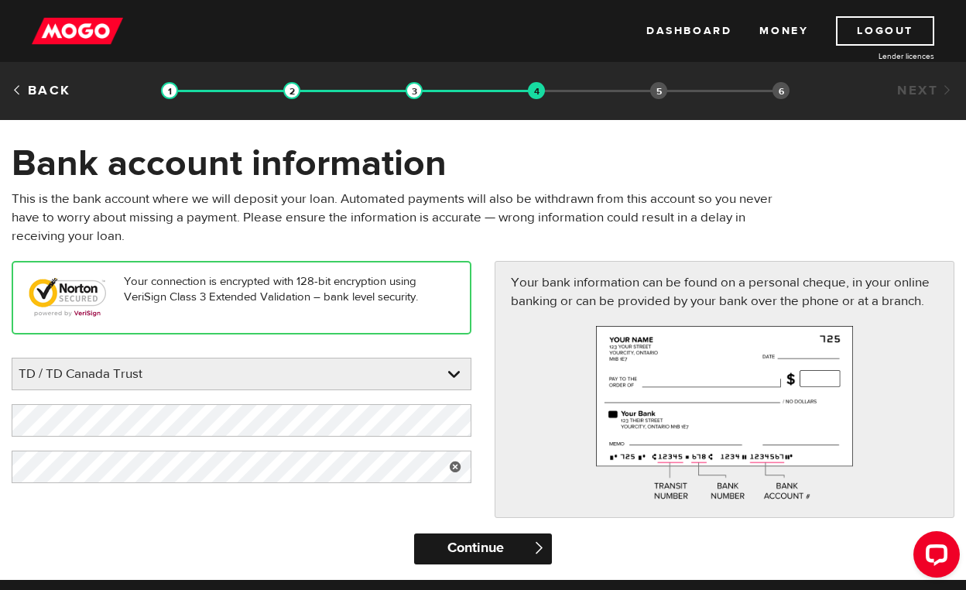
click at [468, 547] on input "Continue" at bounding box center [483, 549] width 138 height 31
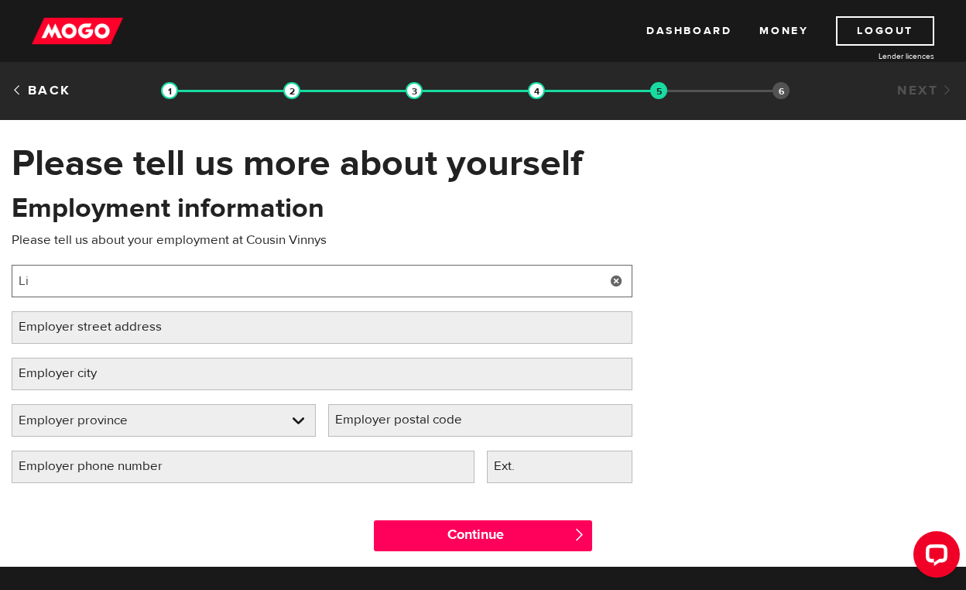
type input "L"
type input "Chef/Cook"
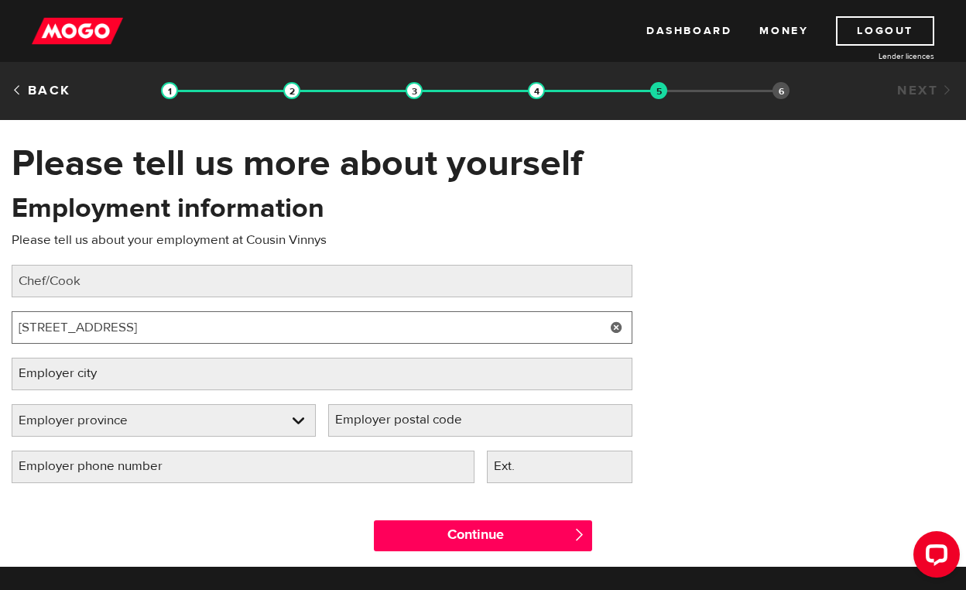
type input "5085 Old Hwy 69"
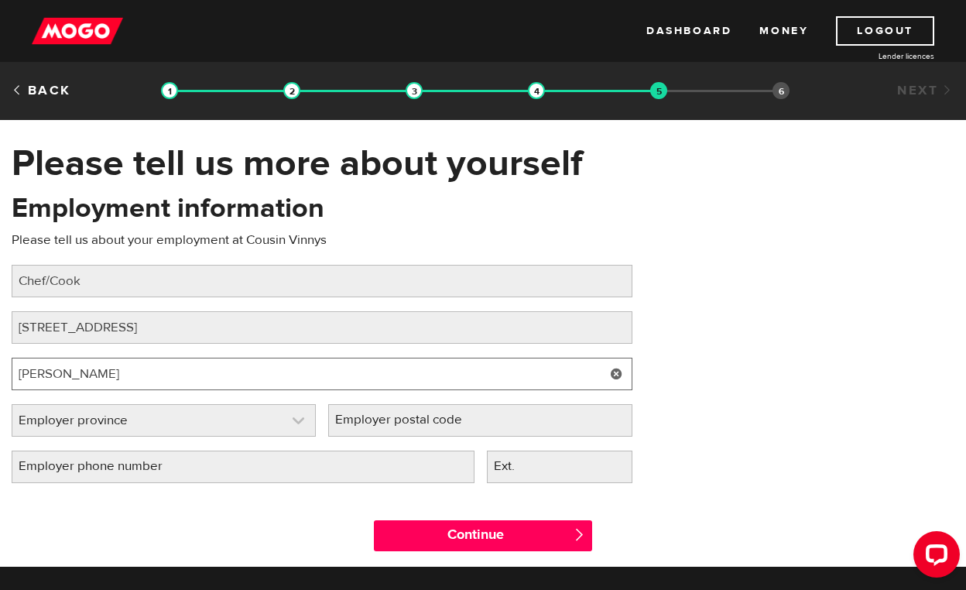
type input "Hanmer"
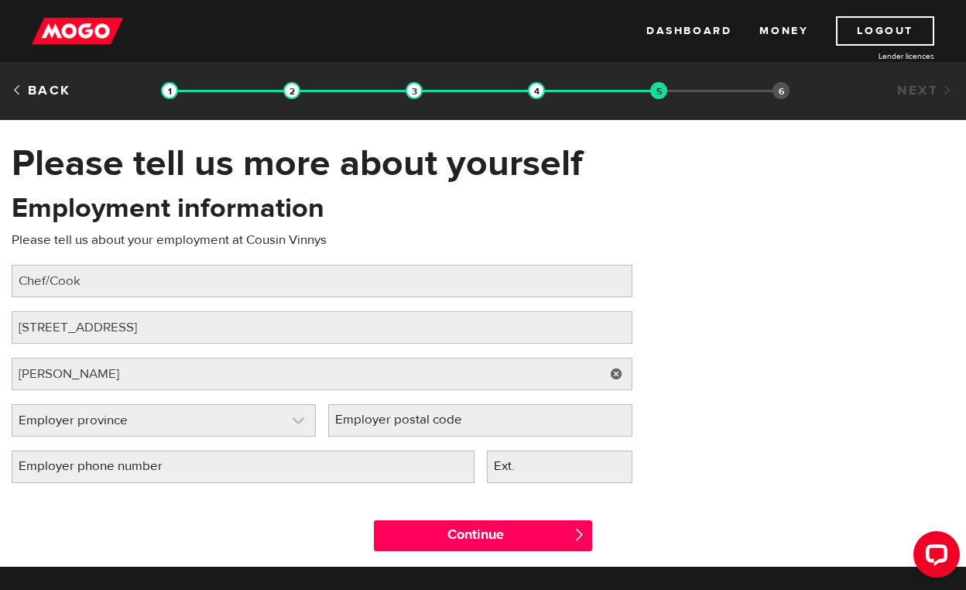
click at [248, 427] on link at bounding box center [163, 420] width 303 height 31
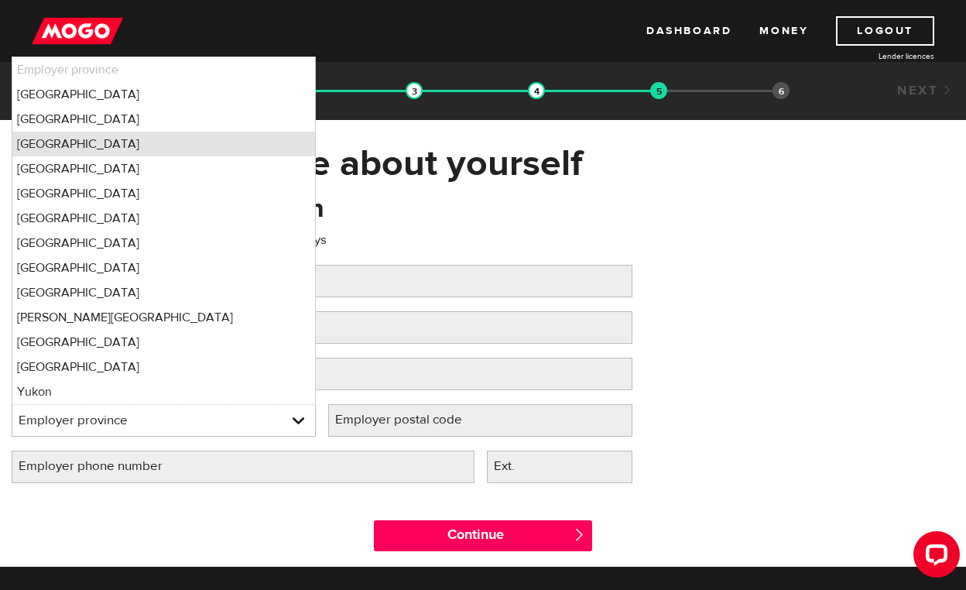
click at [180, 137] on li "Ontario" at bounding box center [163, 144] width 303 height 25
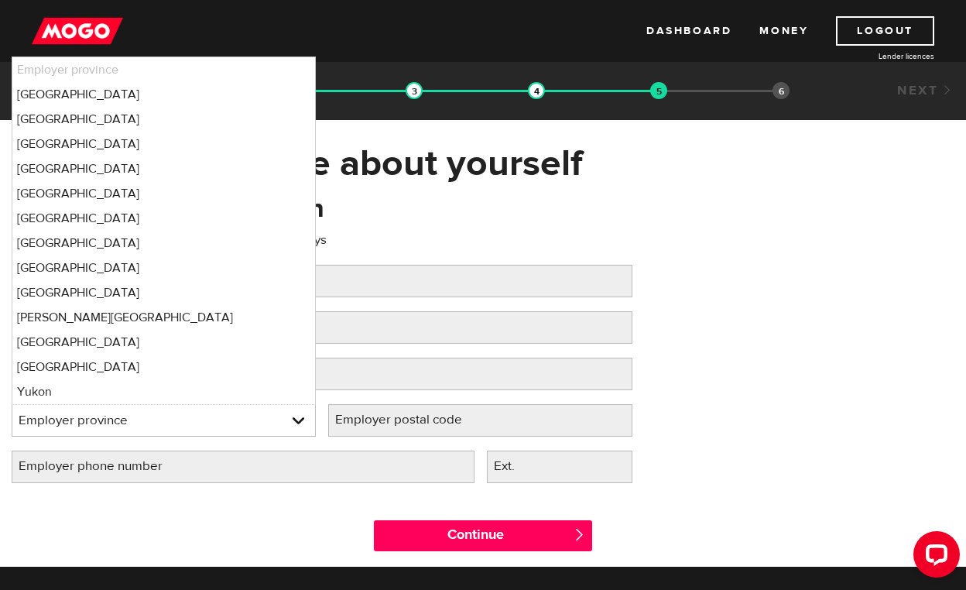
select select "ON"
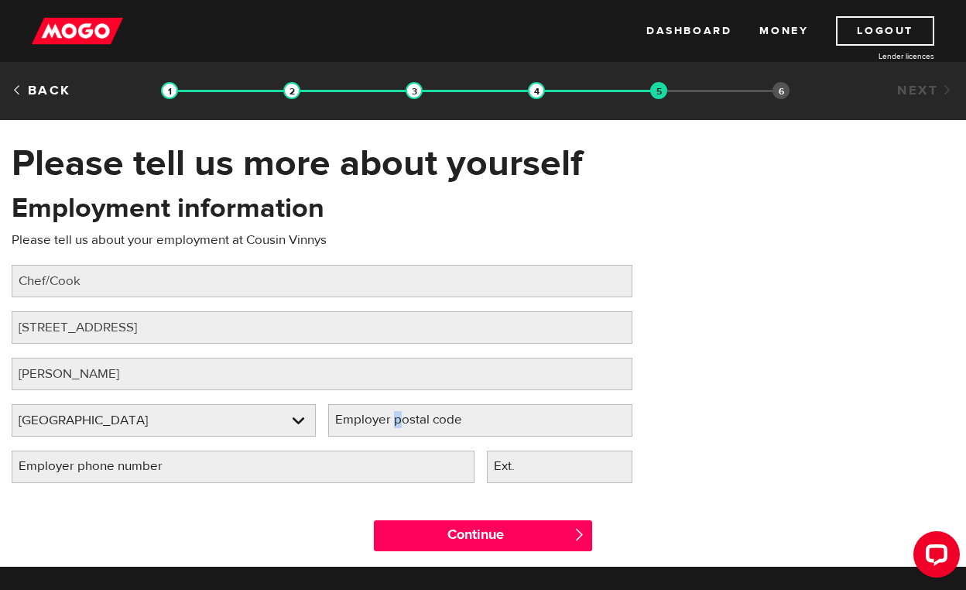
click at [397, 416] on label "Employer postal code" at bounding box center [411, 420] width 166 height 32
click at [397, 416] on input "Employer postal code" at bounding box center [480, 420] width 304 height 33
type input "p"
type input "P3P1P7"
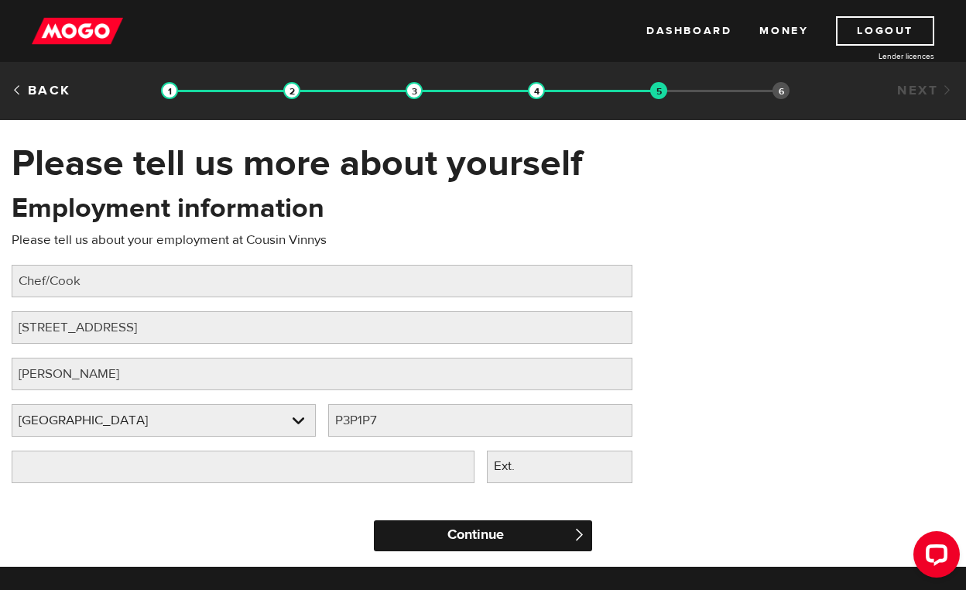
click at [477, 537] on input "Continue" at bounding box center [483, 535] width 218 height 31
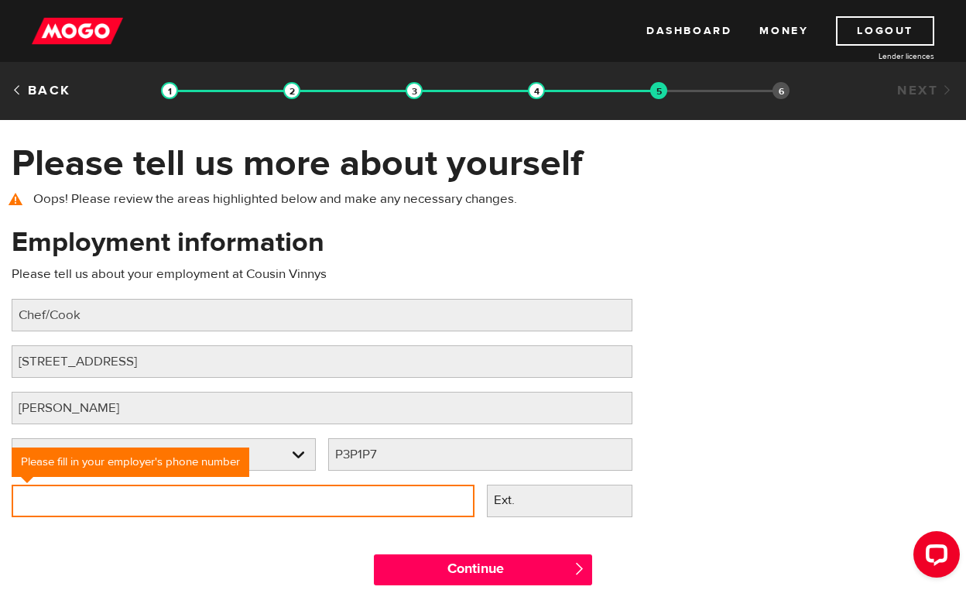
click at [26, 502] on input "Employer phone number" at bounding box center [243, 501] width 463 height 33
type input "(705) 969-5644"
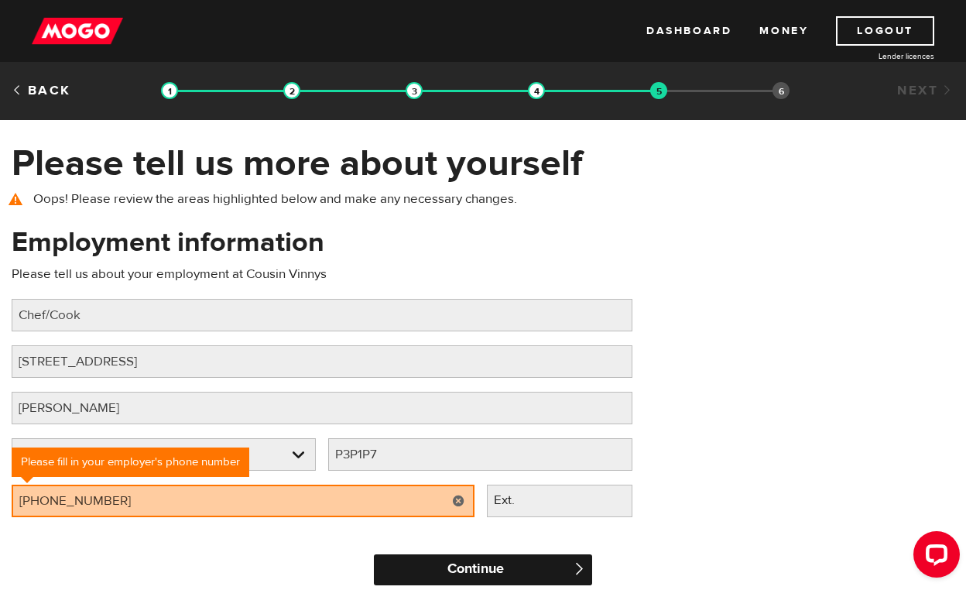
click at [401, 568] on input "Continue" at bounding box center [483, 569] width 218 height 31
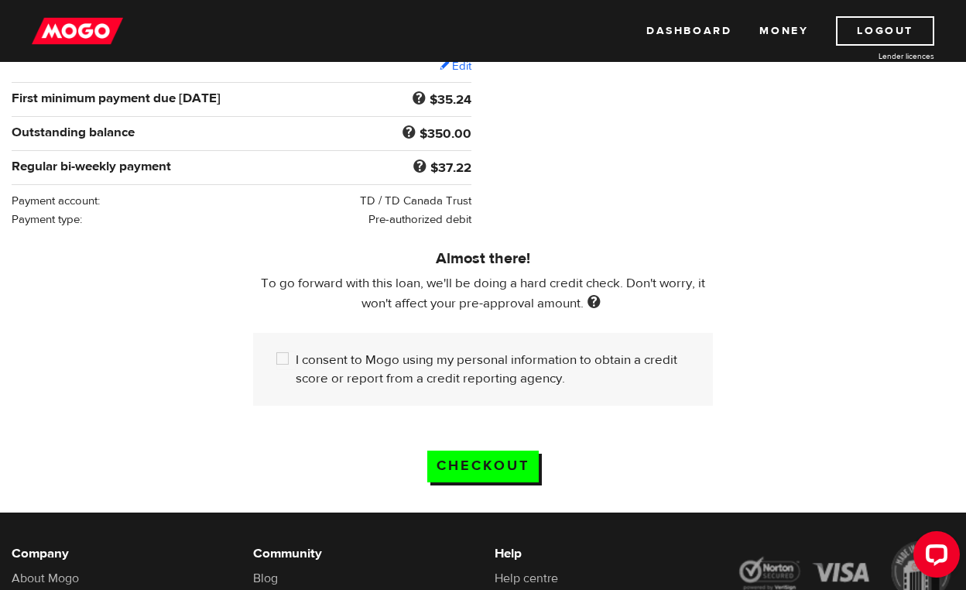
scroll to position [302, 0]
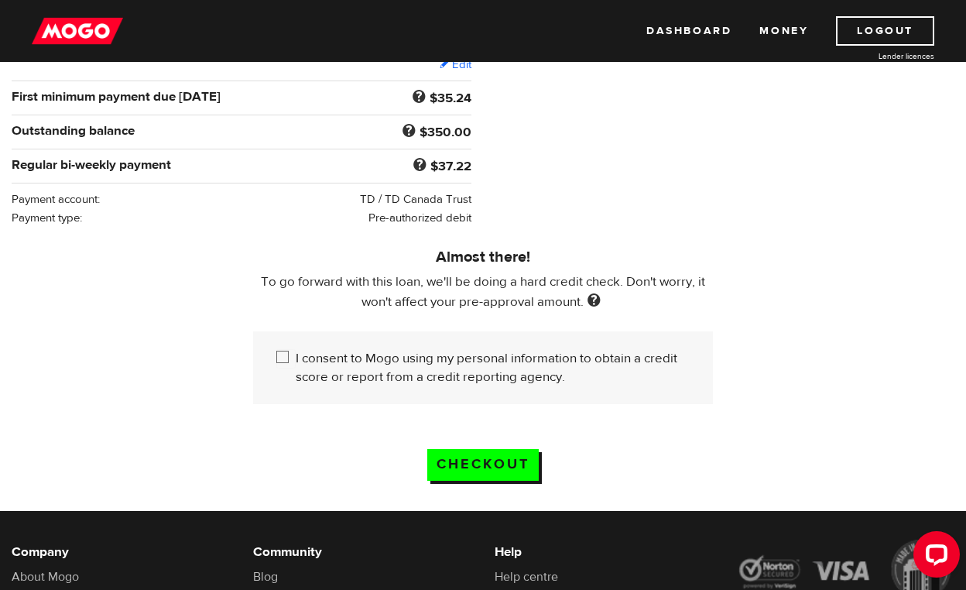
click at [287, 362] on input "I consent to Mogo using my personal information to obtain a credit score or rep…" at bounding box center [285, 358] width 19 height 19
checkbox input "true"
click at [499, 466] on input "Checkout" at bounding box center [483, 465] width 112 height 32
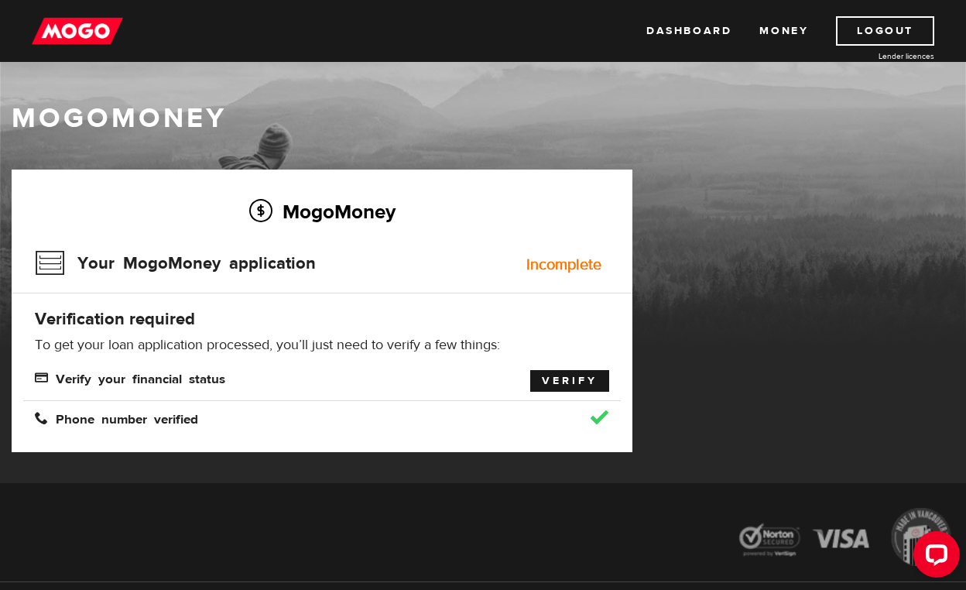
click at [564, 381] on link "Verify" at bounding box center [569, 381] width 79 height 22
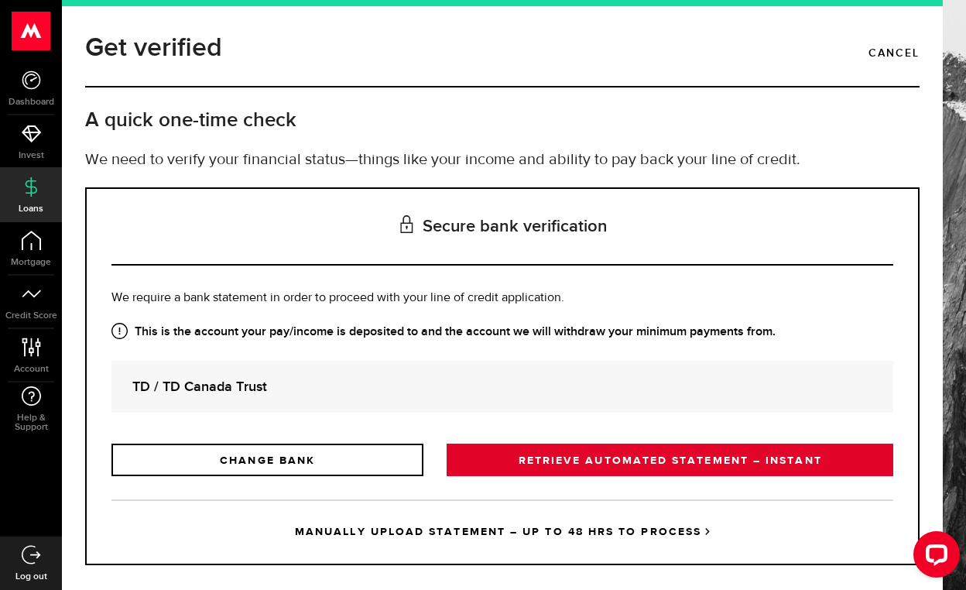
click at [503, 458] on link "RETRIEVE AUTOMATED STATEMENT – INSTANT" at bounding box center [670, 460] width 447 height 33
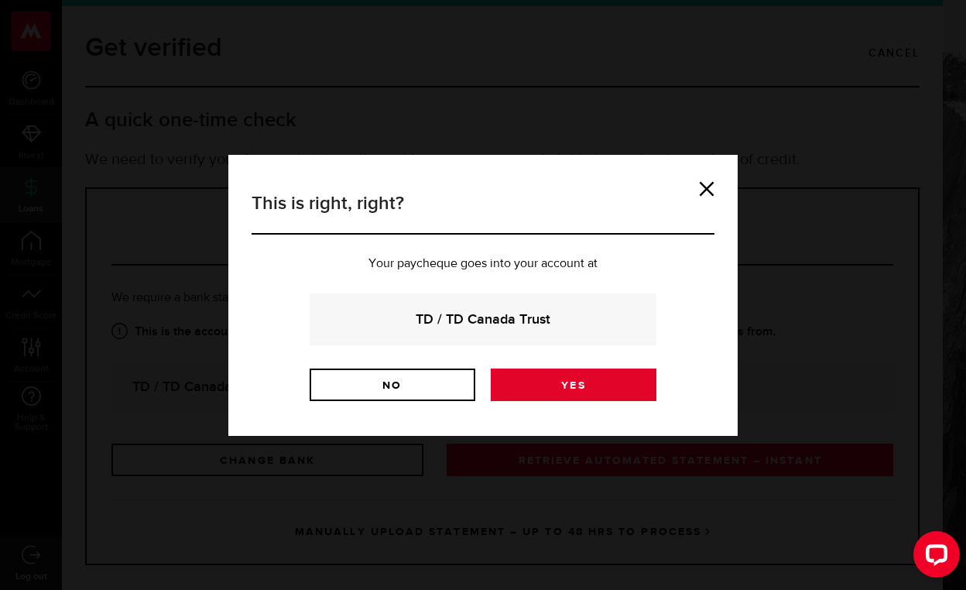
click at [552, 387] on link "Yes" at bounding box center [574, 385] width 166 height 33
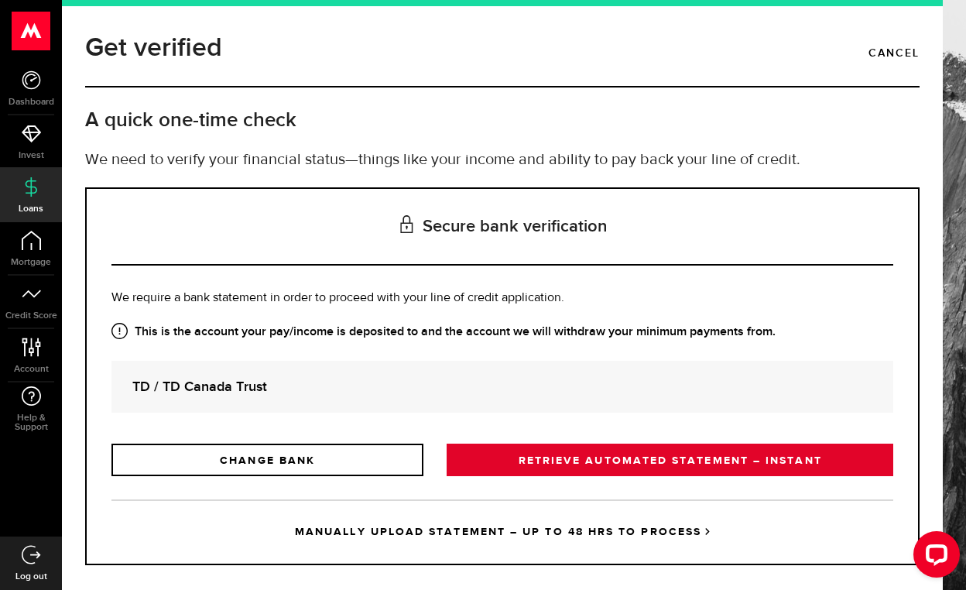
click at [482, 458] on link "RETRIEVE AUTOMATED STATEMENT – INSTANT" at bounding box center [670, 460] width 447 height 33
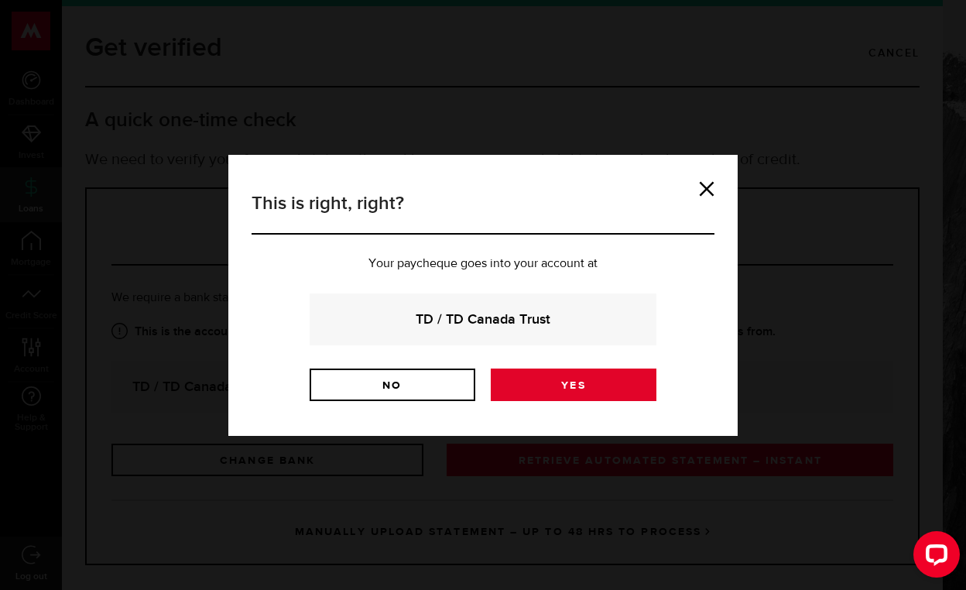
click at [528, 383] on link "Yes" at bounding box center [574, 385] width 166 height 33
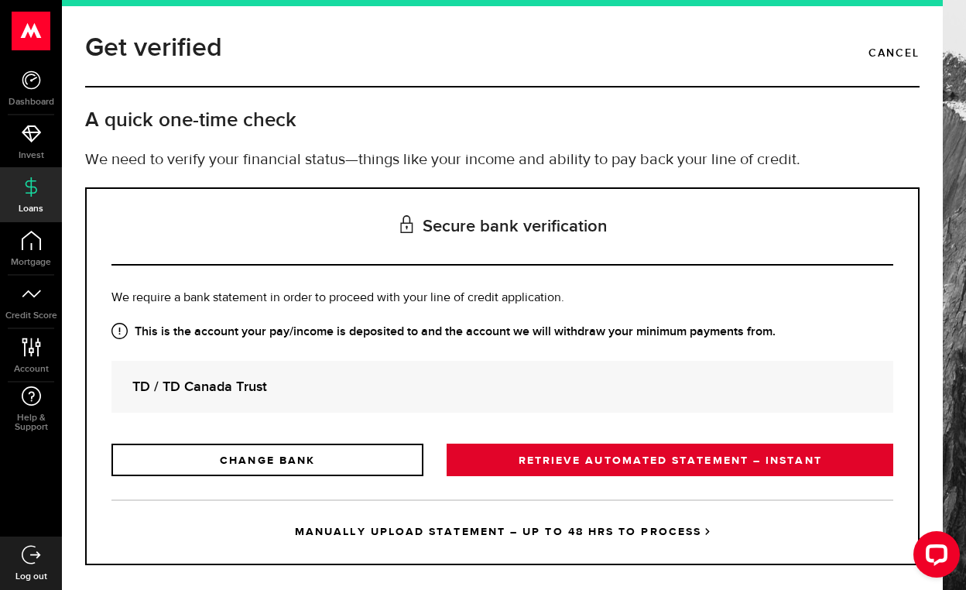
click at [520, 457] on link "RETRIEVE AUTOMATED STATEMENT – INSTANT" at bounding box center [670, 460] width 447 height 33
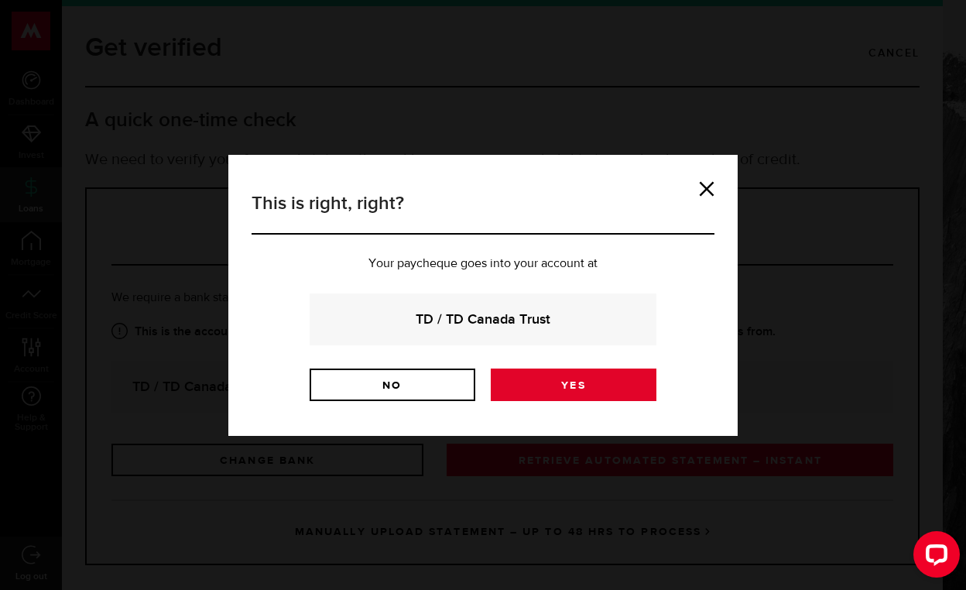
click at [558, 386] on link "Yes" at bounding box center [574, 385] width 166 height 33
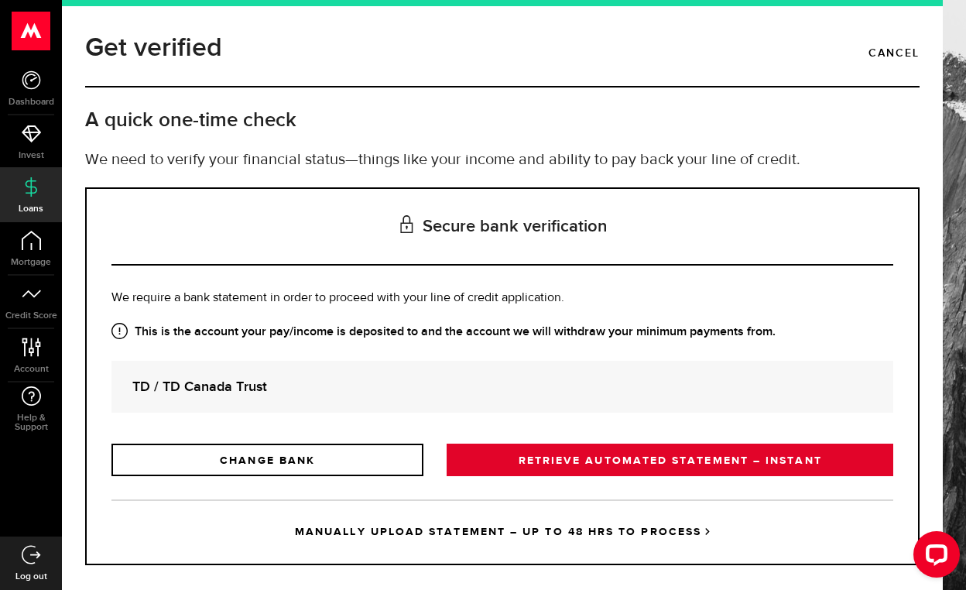
click at [540, 455] on link "RETRIEVE AUTOMATED STATEMENT – INSTANT" at bounding box center [670, 460] width 447 height 33
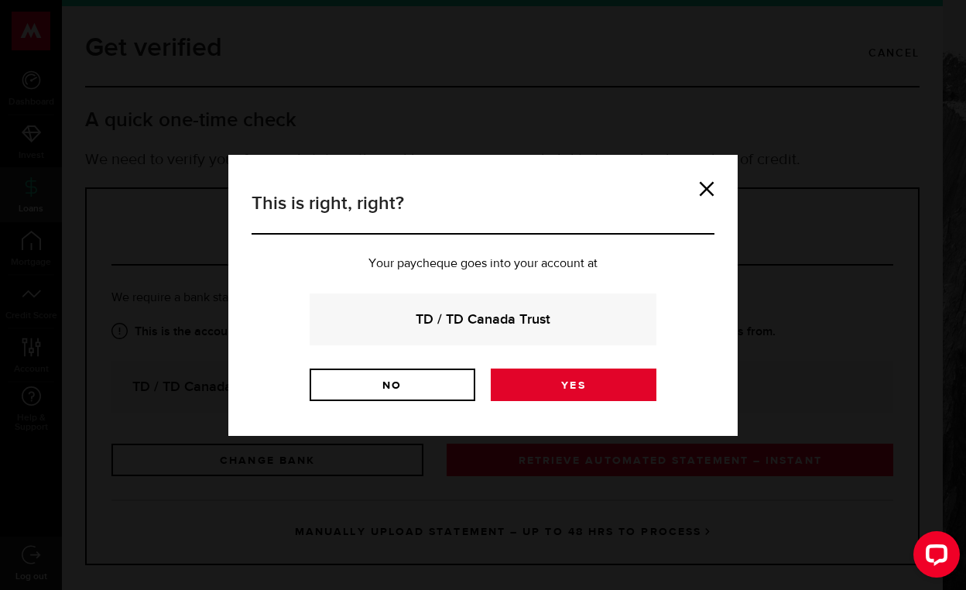
click at [537, 378] on link "Yes" at bounding box center [574, 385] width 166 height 33
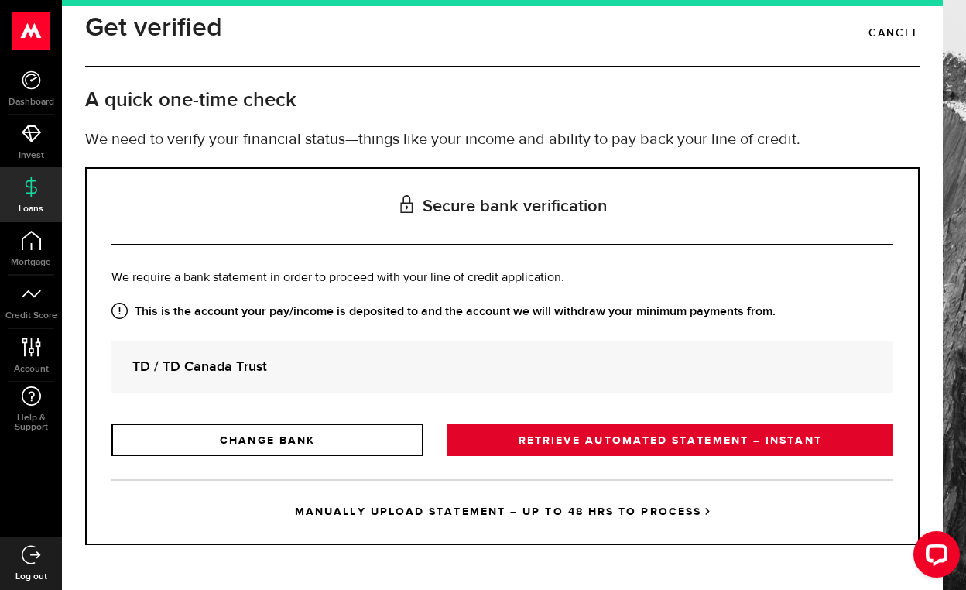
scroll to position [20, 0]
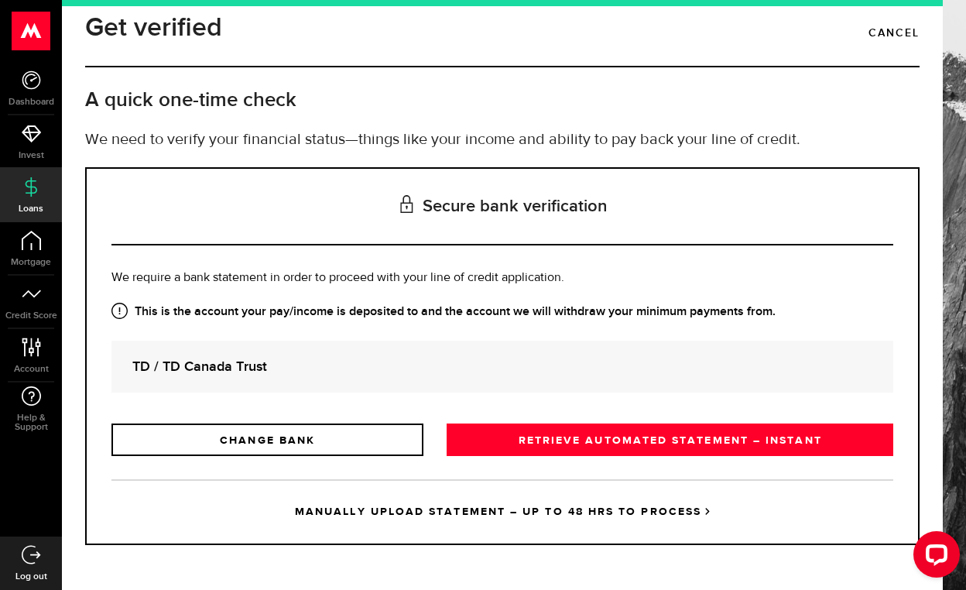
click at [534, 513] on link "MANUALLY UPLOAD STATEMENT – UP TO 48 HRS TO PROCESS" at bounding box center [503, 511] width 782 height 64
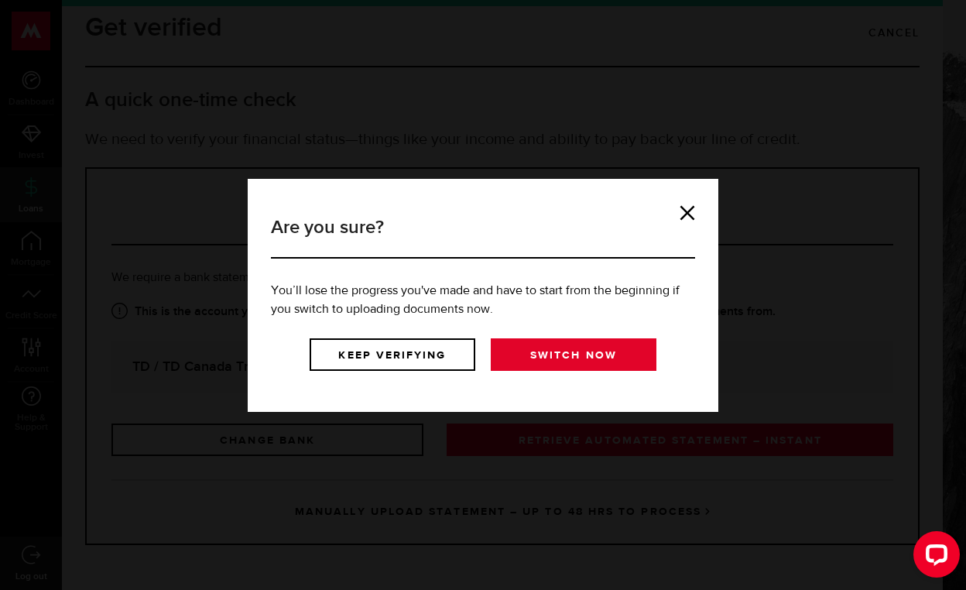
click at [571, 349] on link "Switch now" at bounding box center [574, 354] width 166 height 33
